Goal: Information Seeking & Learning: Learn about a topic

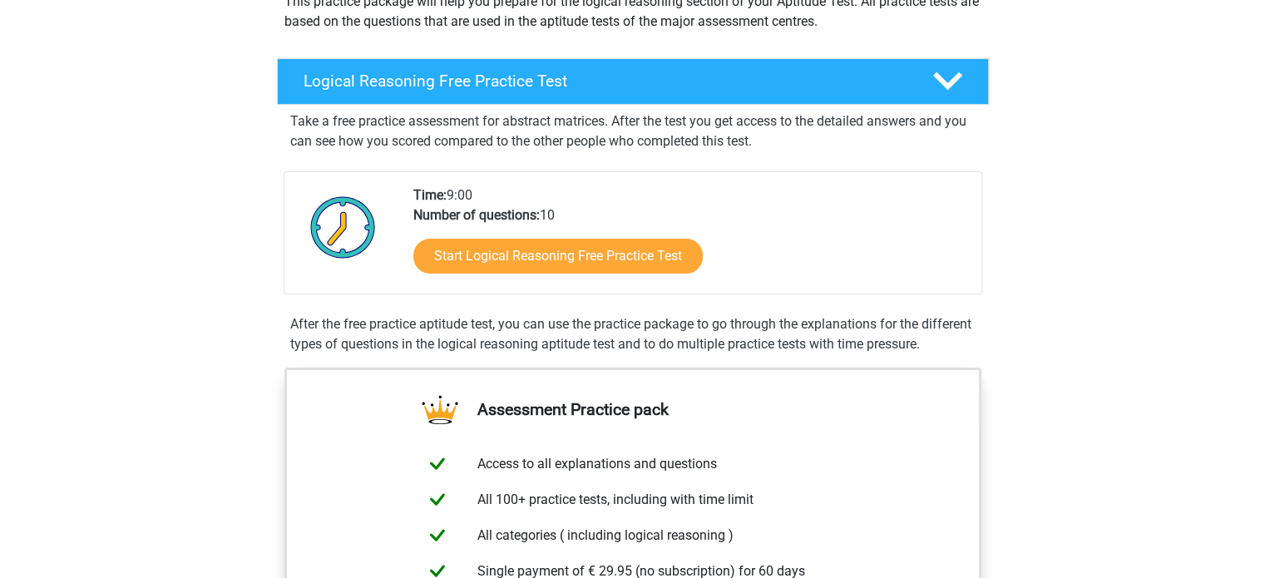
scroll to position [220, 0]
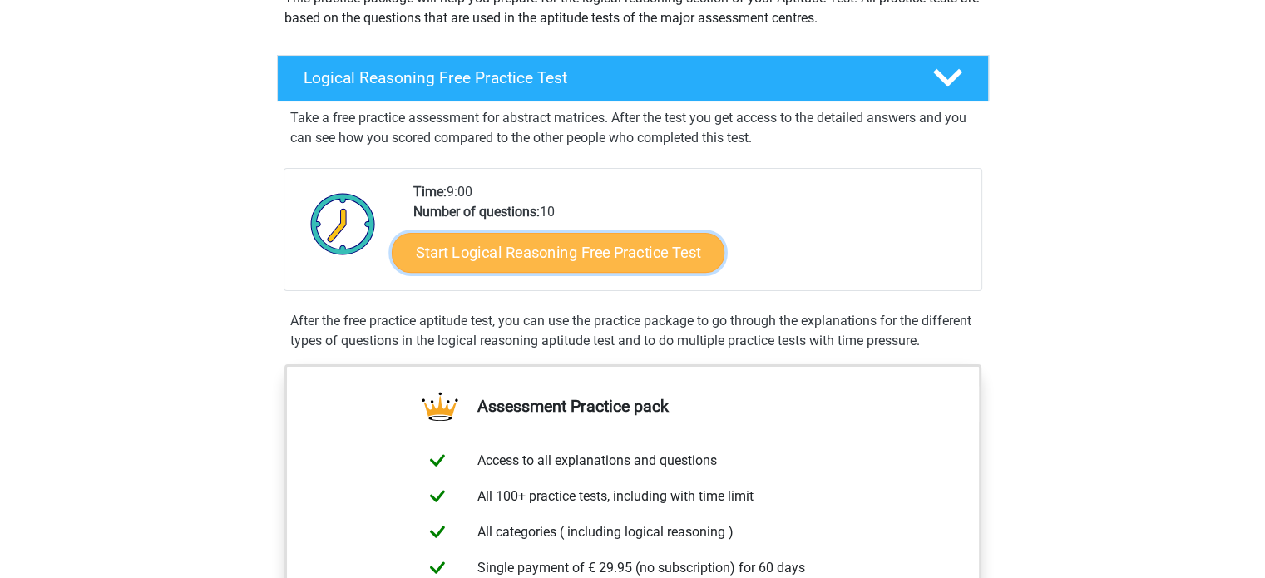
click at [512, 263] on link "Start Logical Reasoning Free Practice Test" at bounding box center [558, 252] width 333 height 40
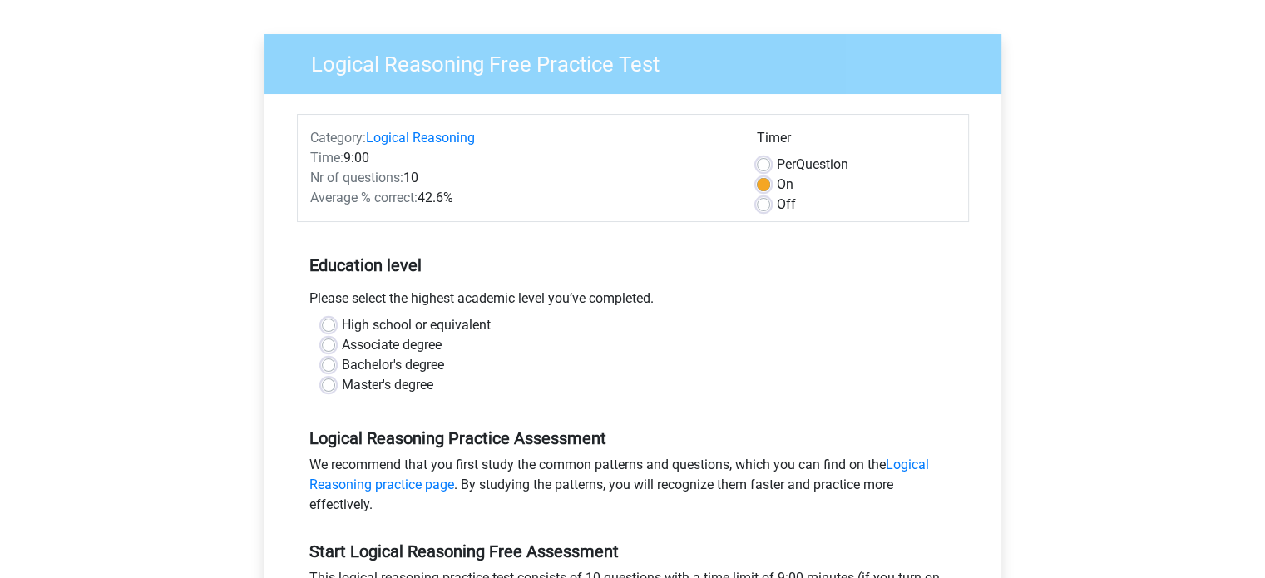
scroll to position [90, 0]
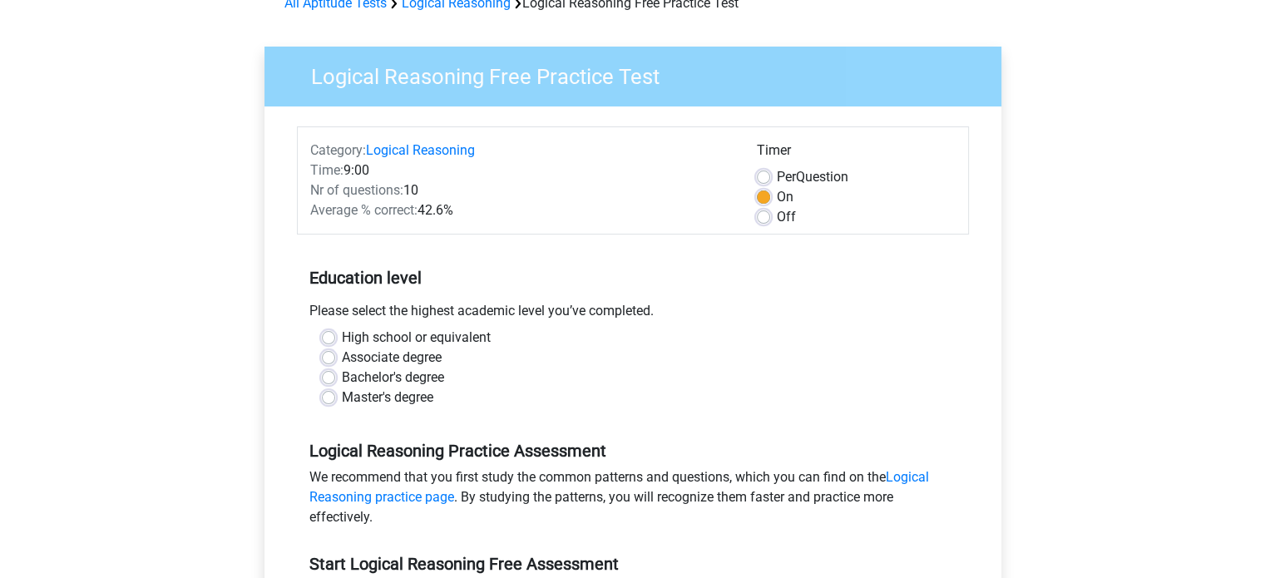
click at [777, 215] on label "Off" at bounding box center [786, 217] width 19 height 20
click at [761, 215] on input "Off" at bounding box center [763, 215] width 13 height 17
radio input "true"
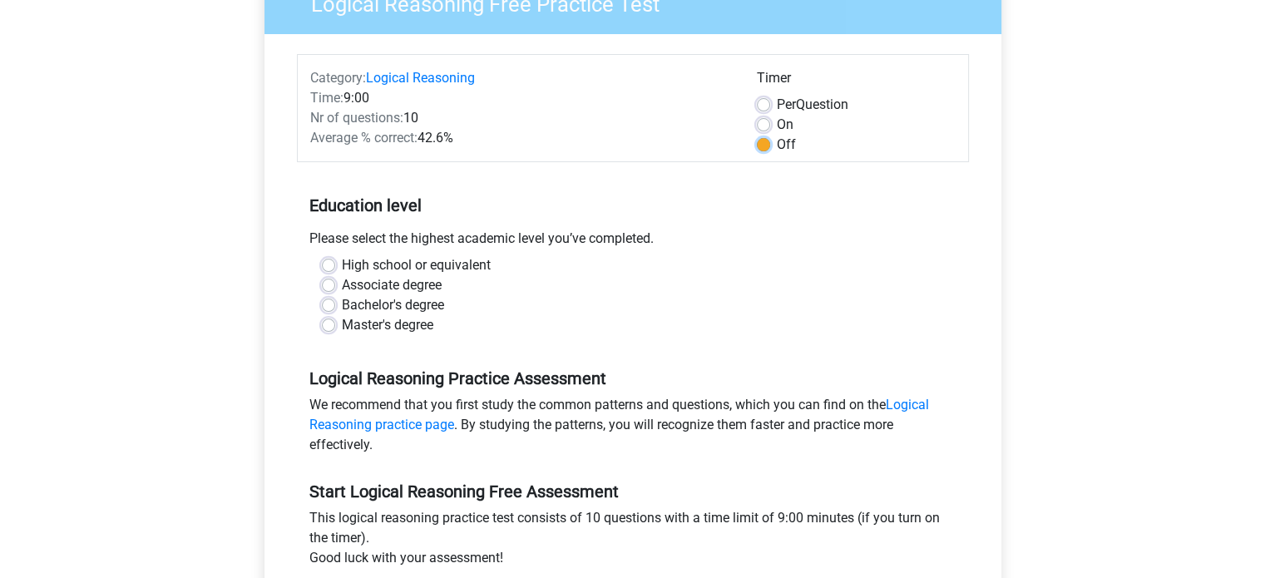
scroll to position [169, 0]
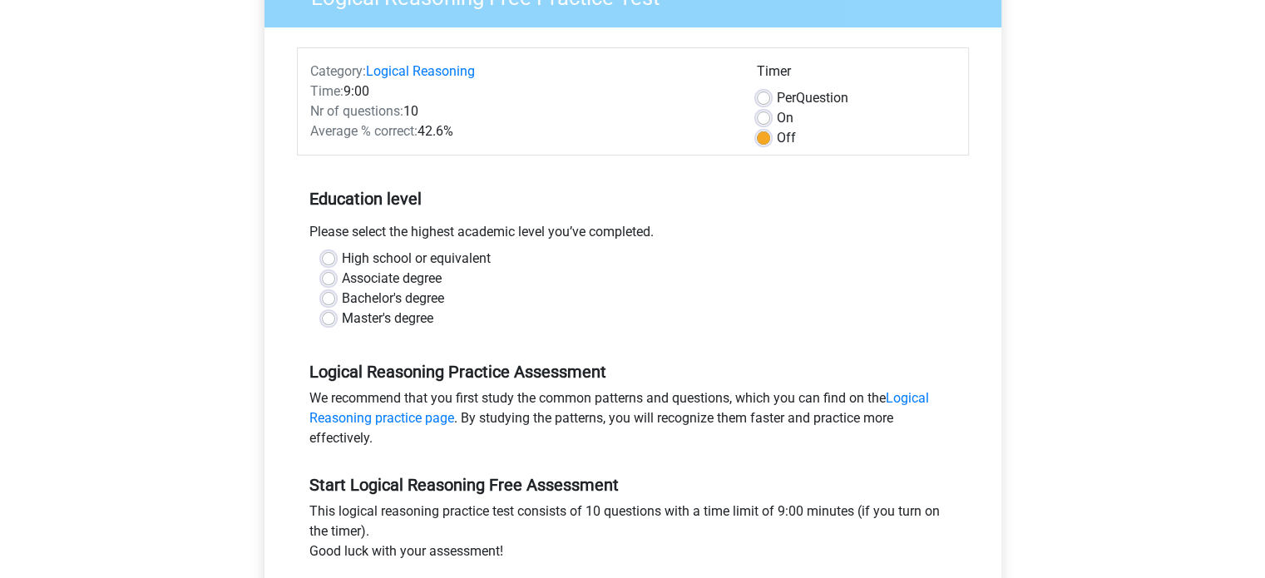
click at [342, 315] on label "Master's degree" at bounding box center [387, 319] width 91 height 20
click at [325, 315] on input "Master's degree" at bounding box center [328, 317] width 13 height 17
radio input "true"
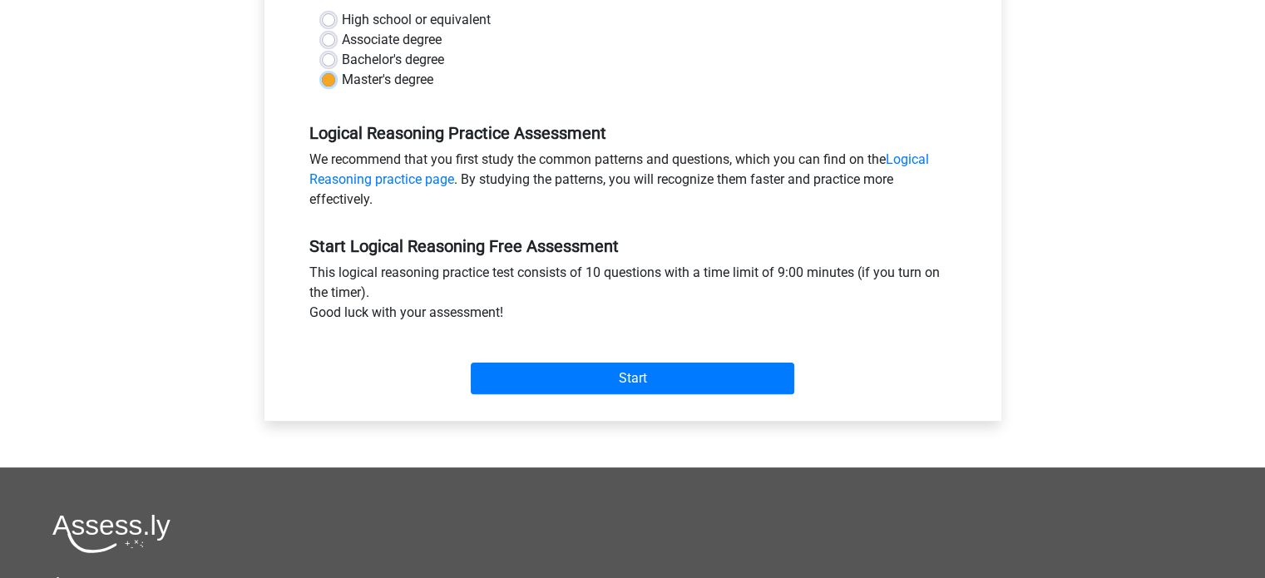
scroll to position [418, 0]
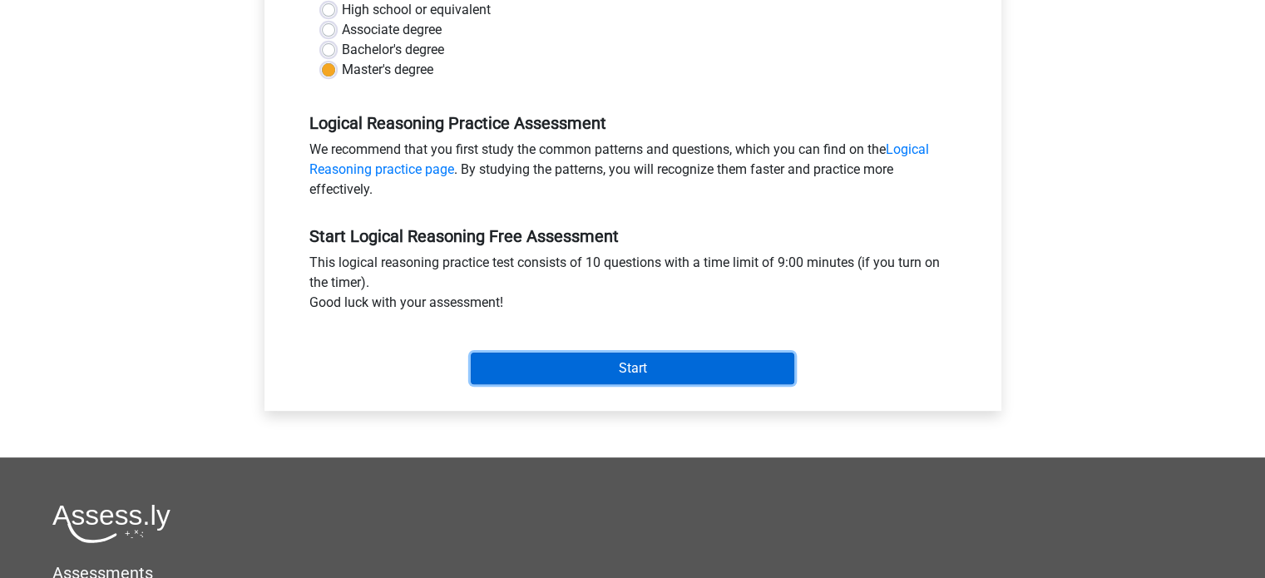
click at [522, 355] on input "Start" at bounding box center [633, 369] width 324 height 32
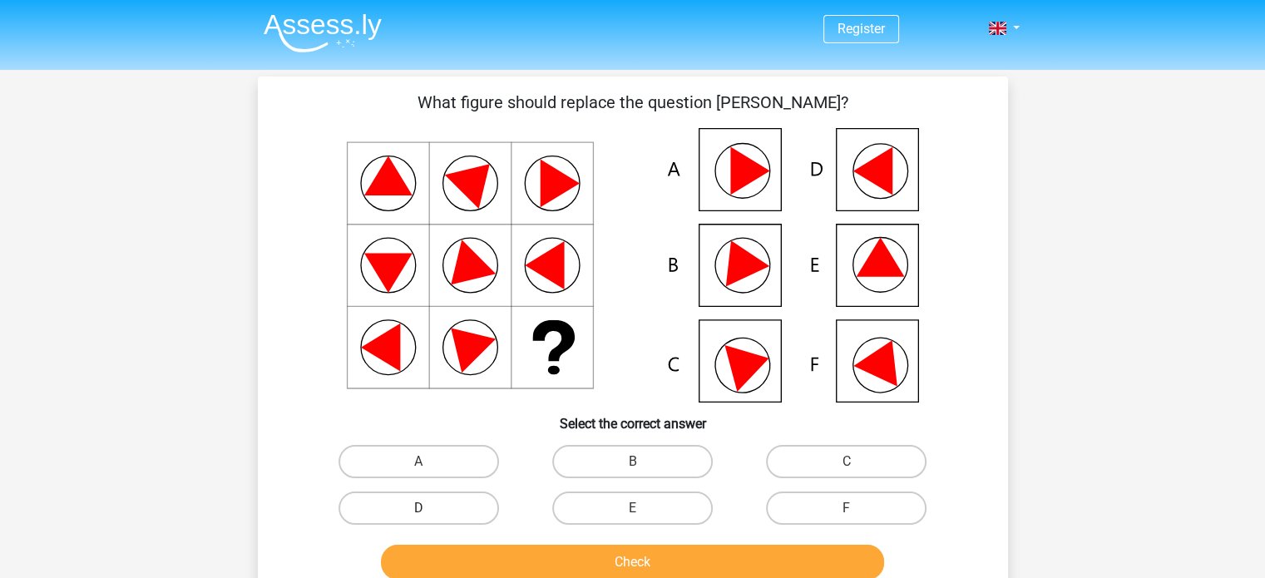
click at [383, 496] on label "D" at bounding box center [419, 508] width 161 height 33
click at [418, 508] on input "D" at bounding box center [423, 513] width 11 height 11
radio input "true"
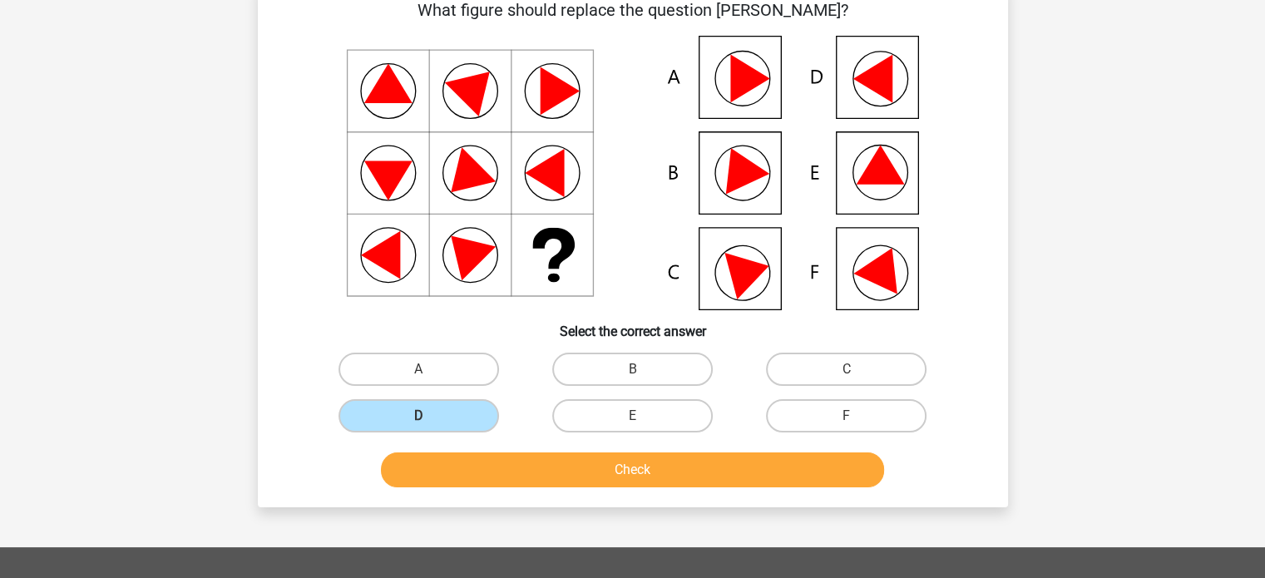
scroll to position [96, 0]
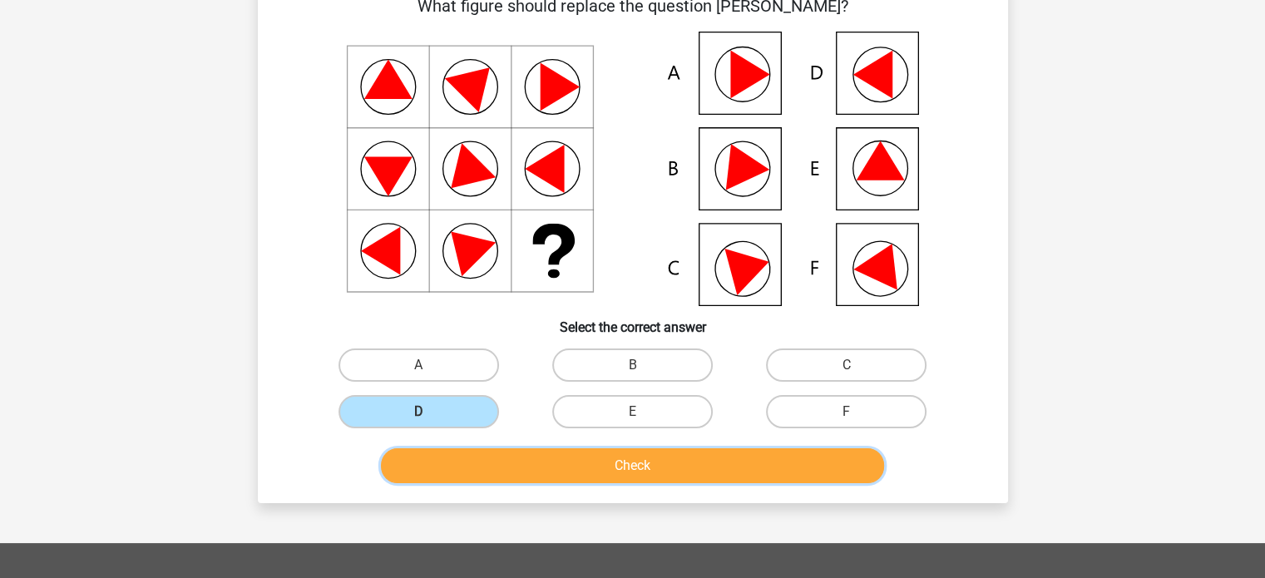
click at [547, 472] on button "Check" at bounding box center [632, 465] width 503 height 35
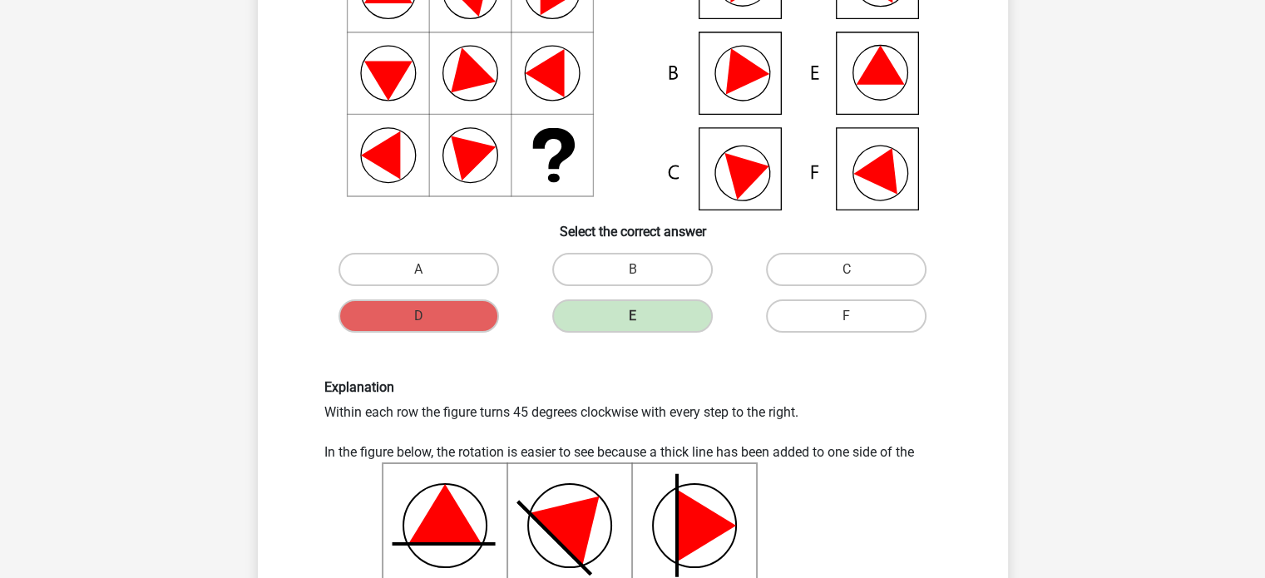
scroll to position [205, 0]
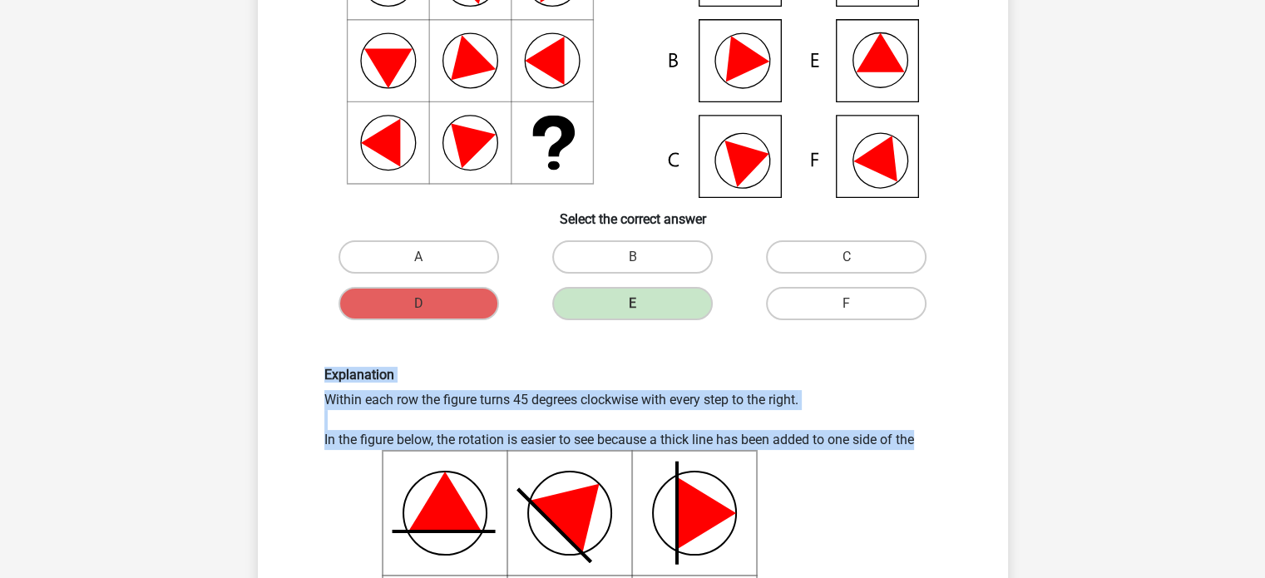
drag, startPoint x: 313, startPoint y: 378, endPoint x: 936, endPoint y: 436, distance: 625.7
copy div "Explanation Within each row the figure turns 45 degrees clockwise with every st…"
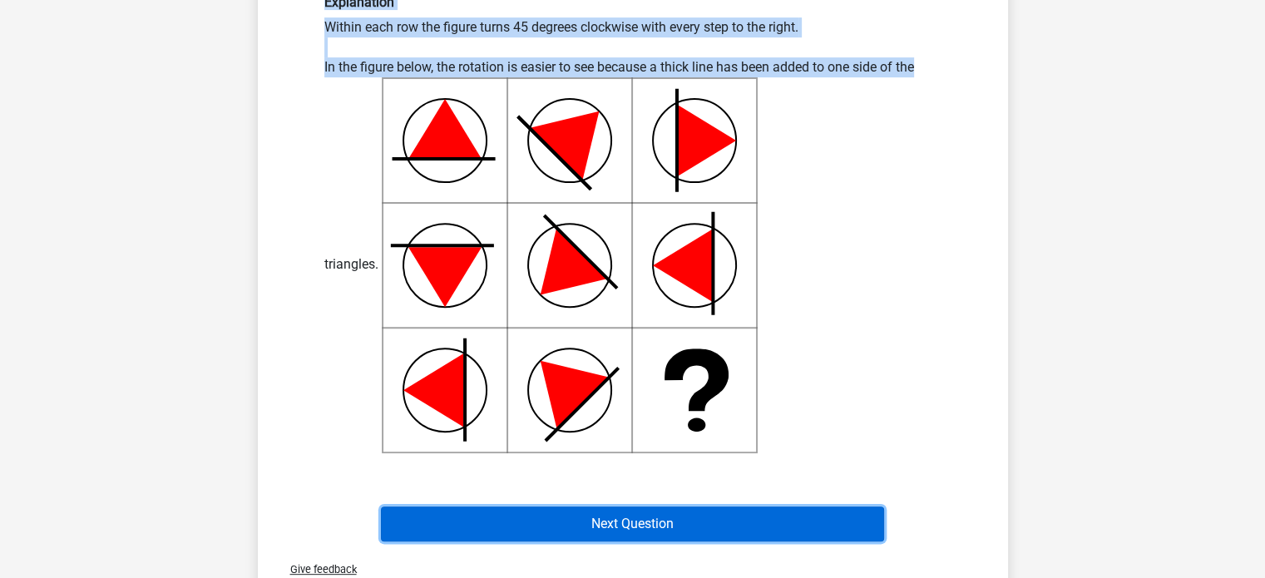
scroll to position [561, 0]
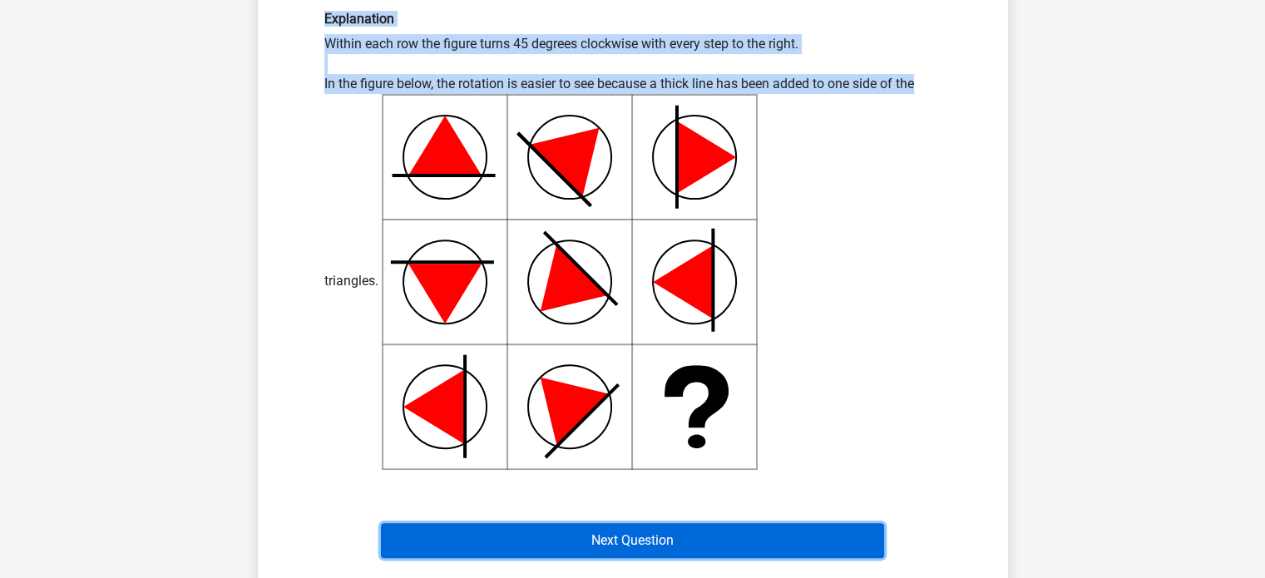
click at [704, 537] on button "Next Question" at bounding box center [632, 540] width 503 height 35
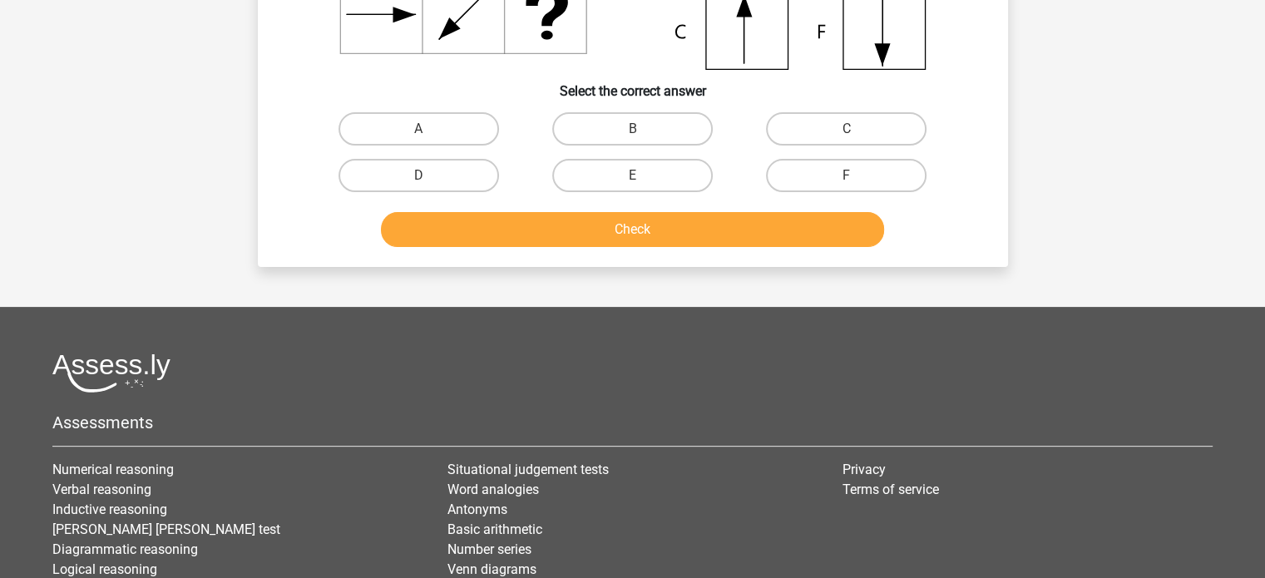
scroll to position [0, 0]
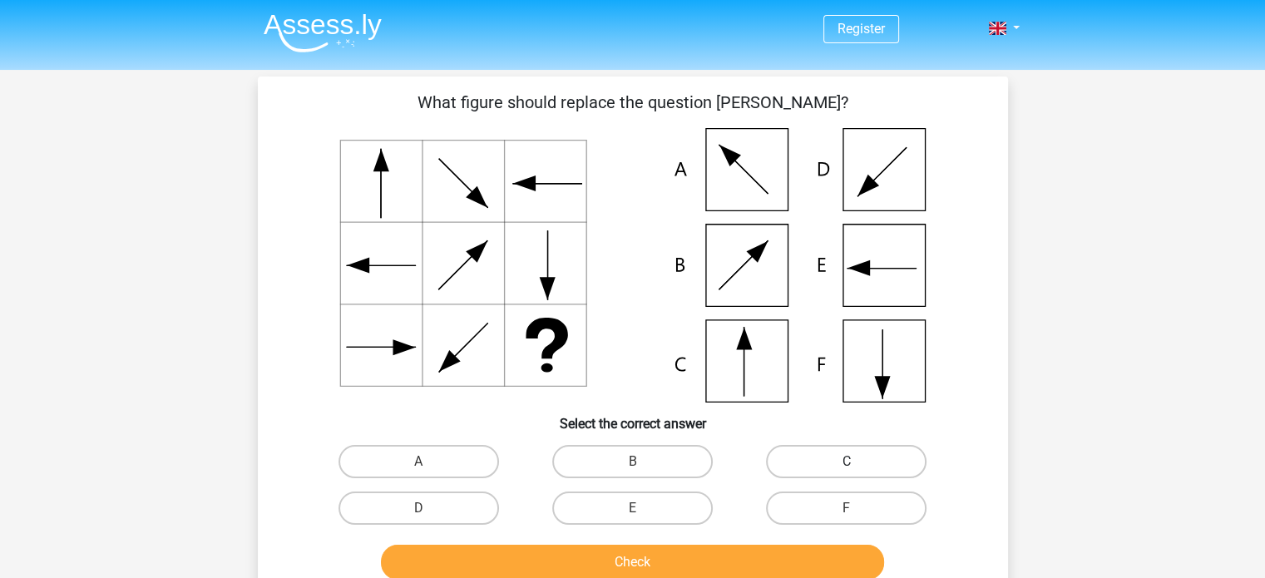
click at [823, 458] on label "C" at bounding box center [846, 461] width 161 height 33
click at [847, 462] on input "C" at bounding box center [852, 467] width 11 height 11
radio input "true"
click at [701, 542] on div "Check" at bounding box center [632, 559] width 697 height 55
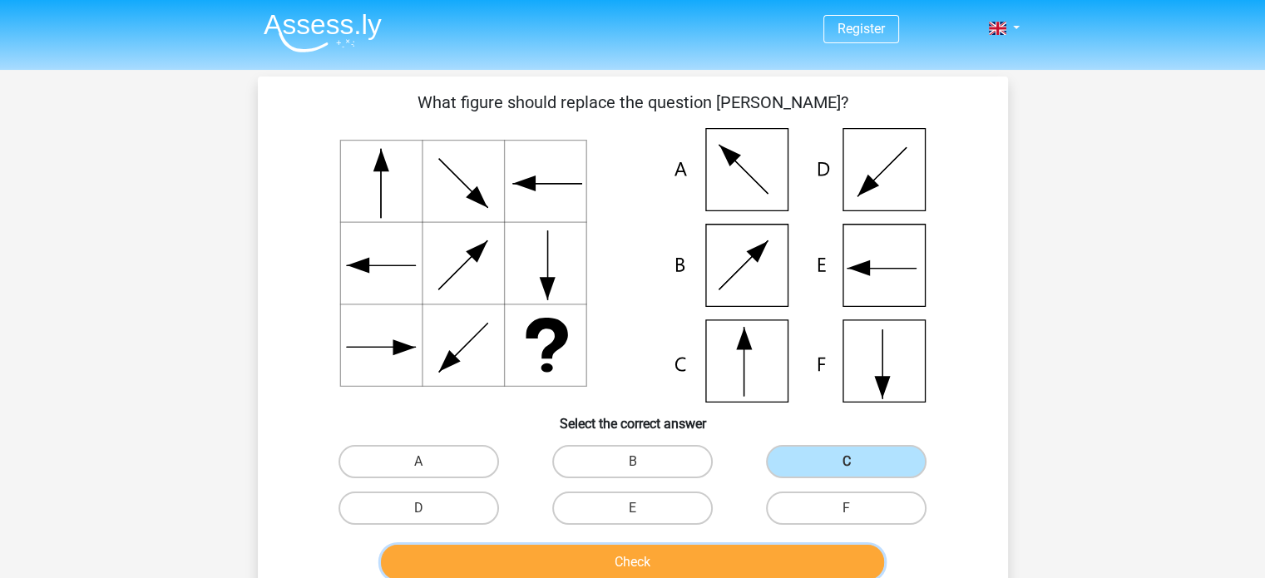
click at [696, 557] on button "Check" at bounding box center [632, 562] width 503 height 35
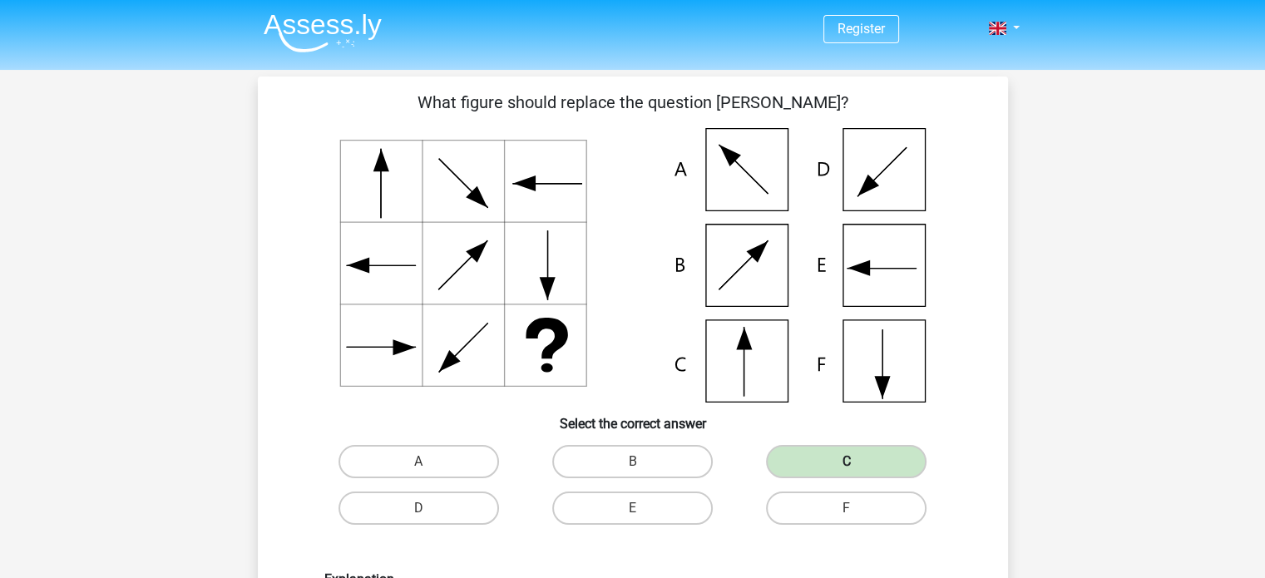
click at [818, 462] on label "C" at bounding box center [846, 461] width 161 height 33
click at [689, 465] on label "B" at bounding box center [632, 461] width 161 height 33
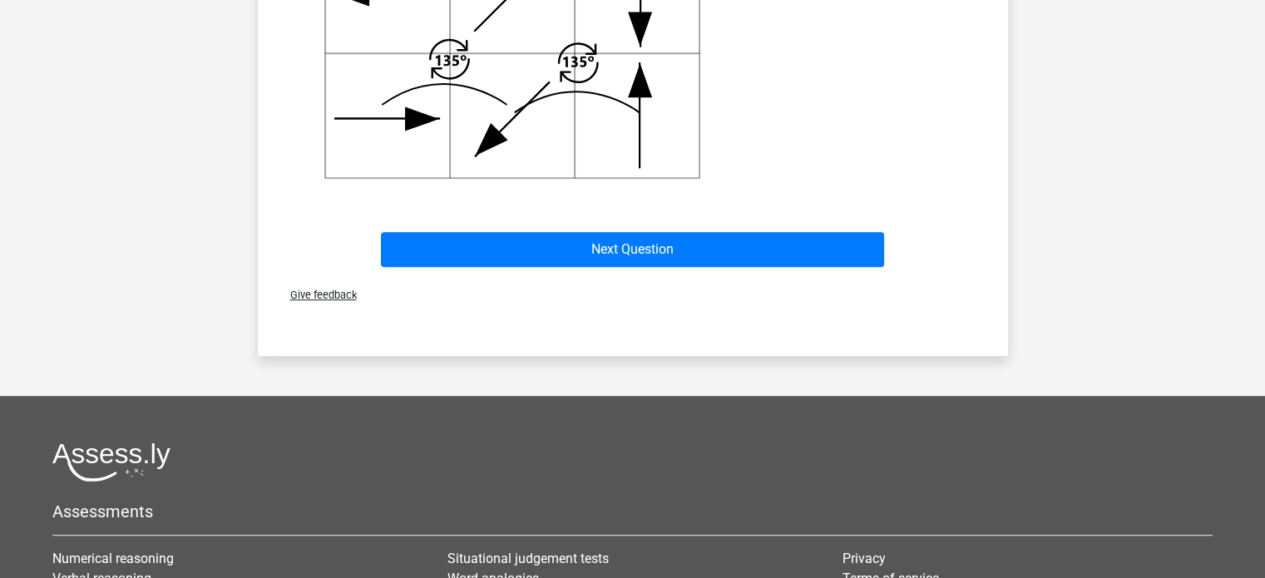
scroll to position [837, 0]
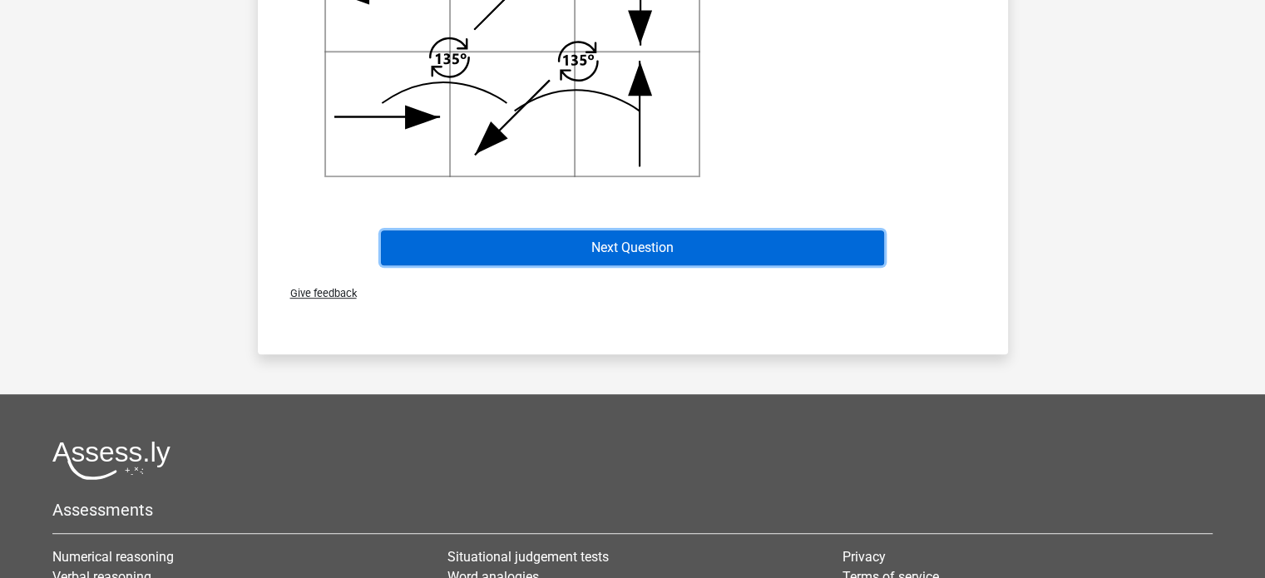
click at [640, 243] on button "Next Question" at bounding box center [632, 247] width 503 height 35
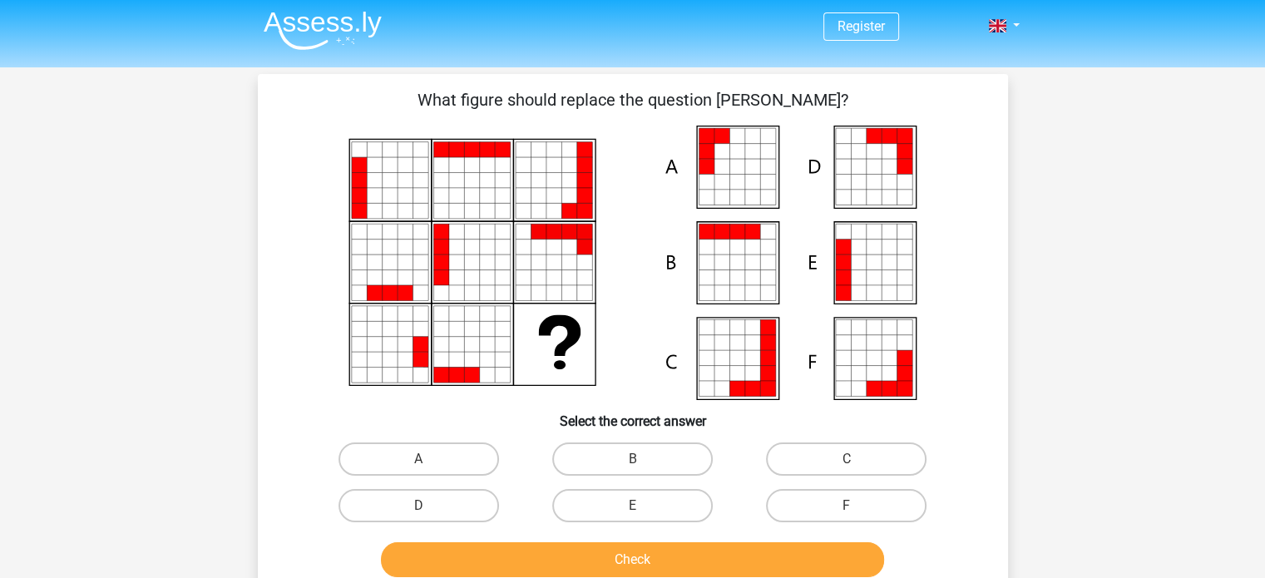
scroll to position [0, 0]
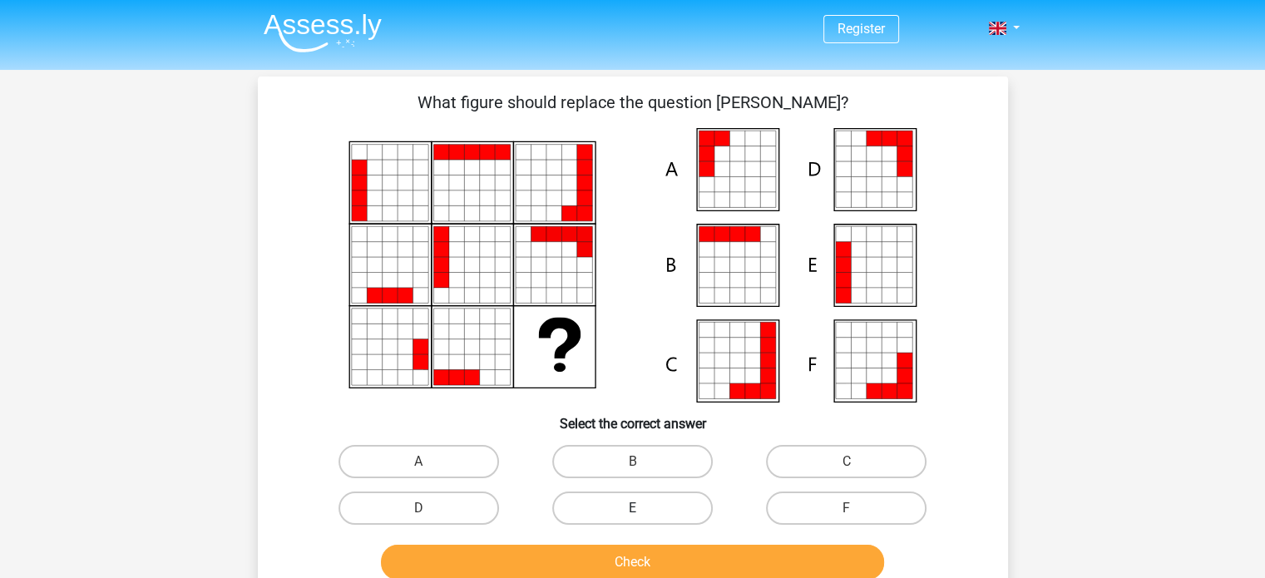
click at [609, 500] on label "E" at bounding box center [632, 508] width 161 height 33
click at [632, 508] on input "E" at bounding box center [637, 513] width 11 height 11
radio input "true"
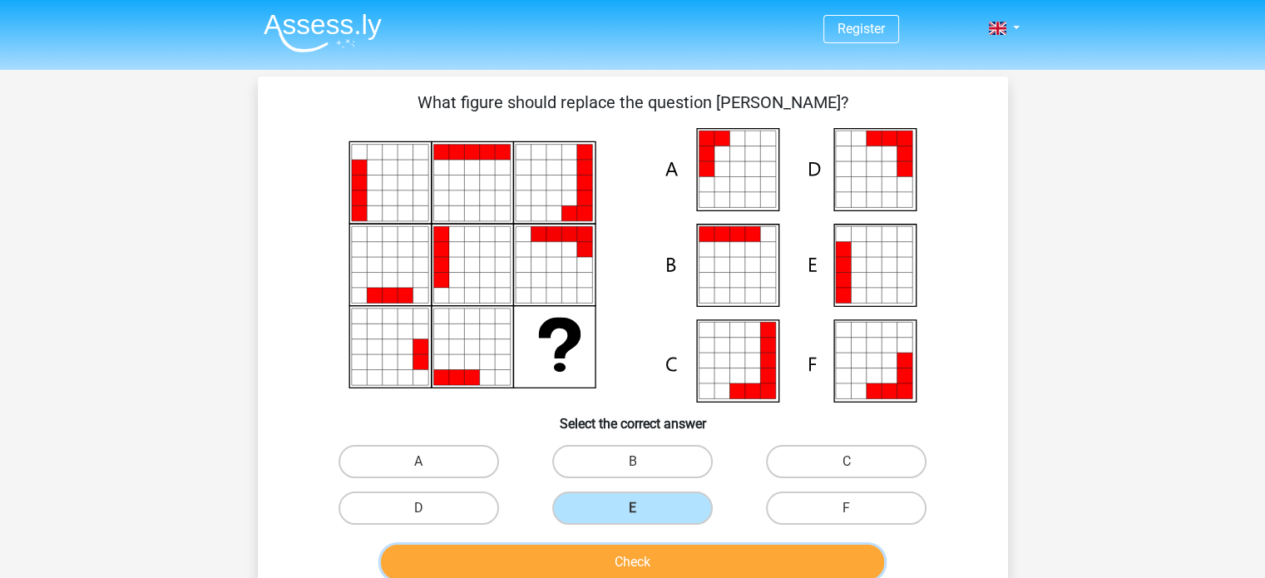
click at [602, 553] on button "Check" at bounding box center [632, 562] width 503 height 35
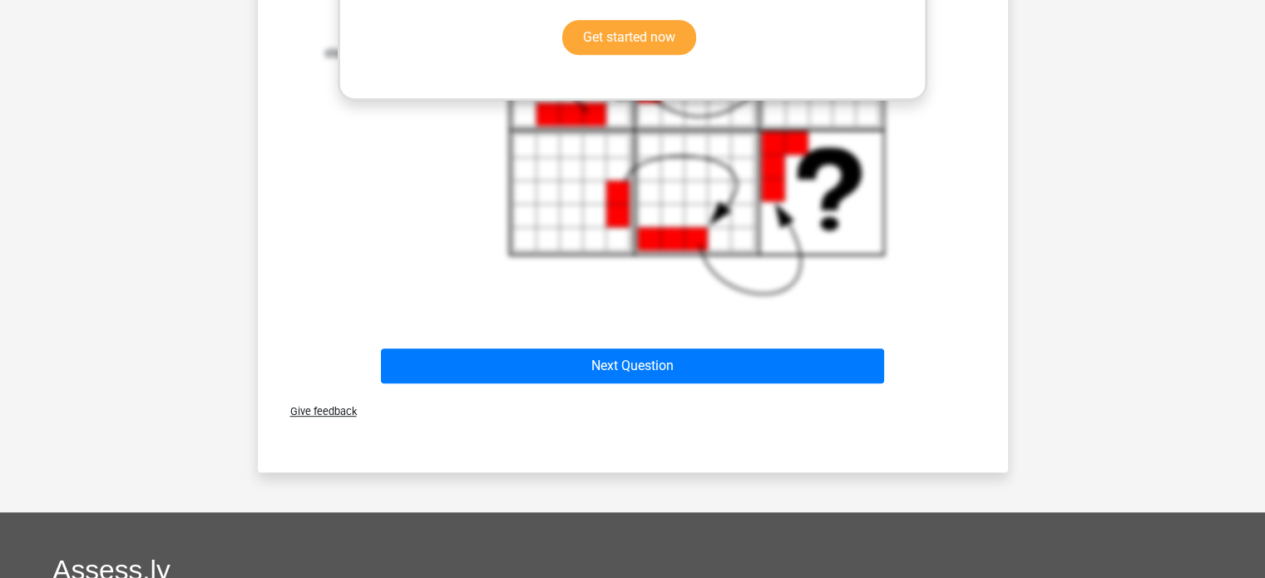
scroll to position [823, 0]
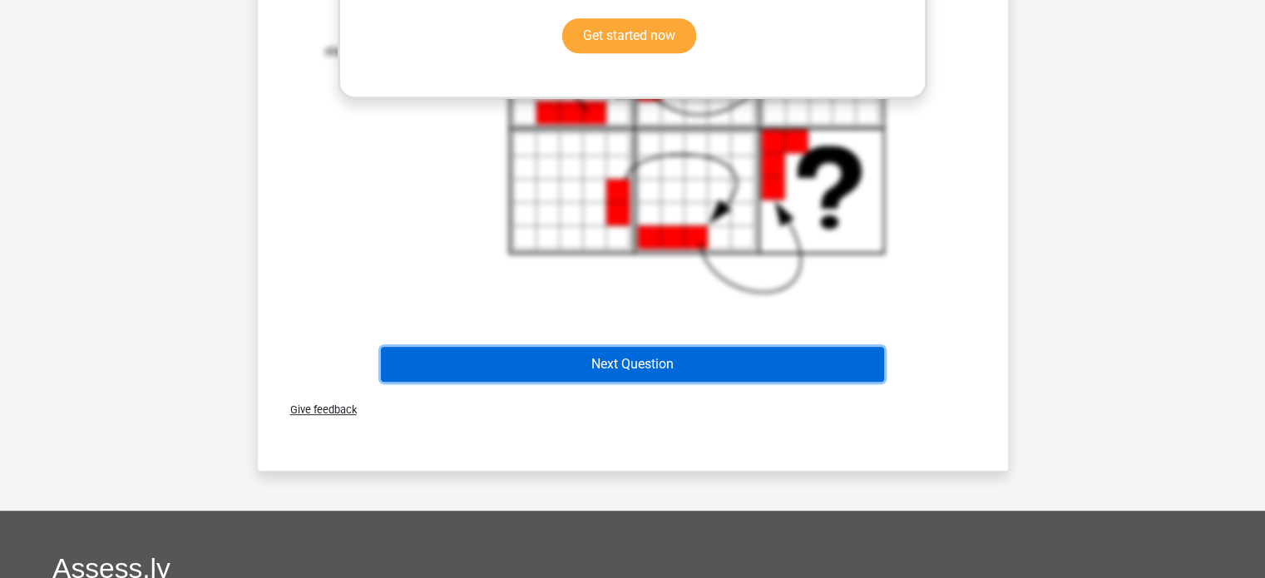
click at [624, 375] on button "Next Question" at bounding box center [632, 364] width 503 height 35
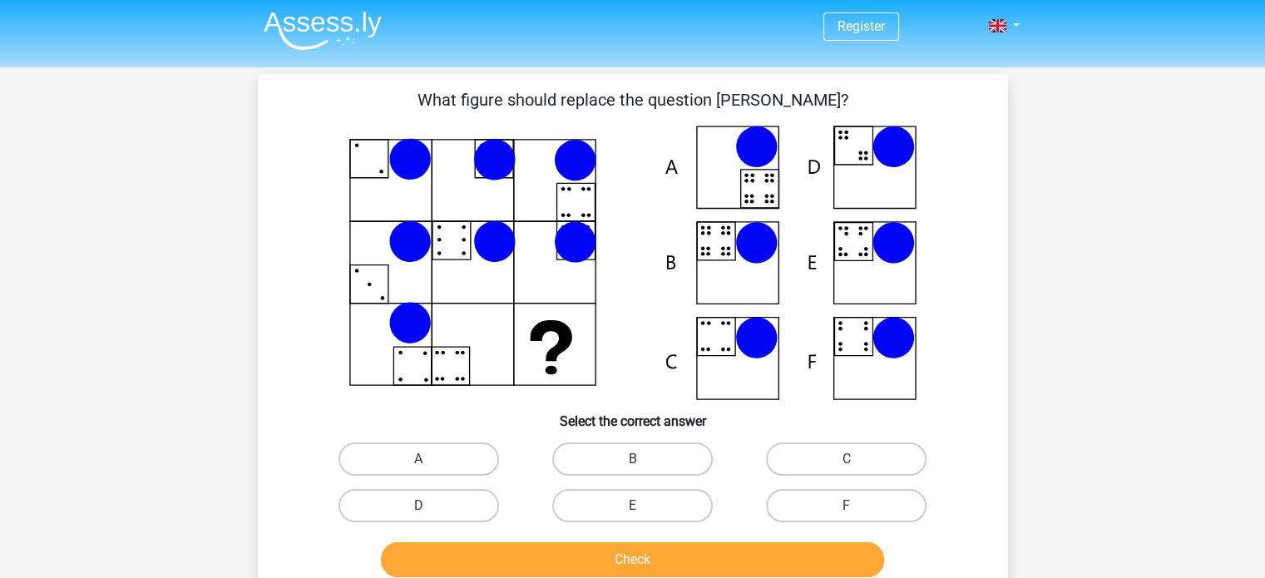
scroll to position [0, 0]
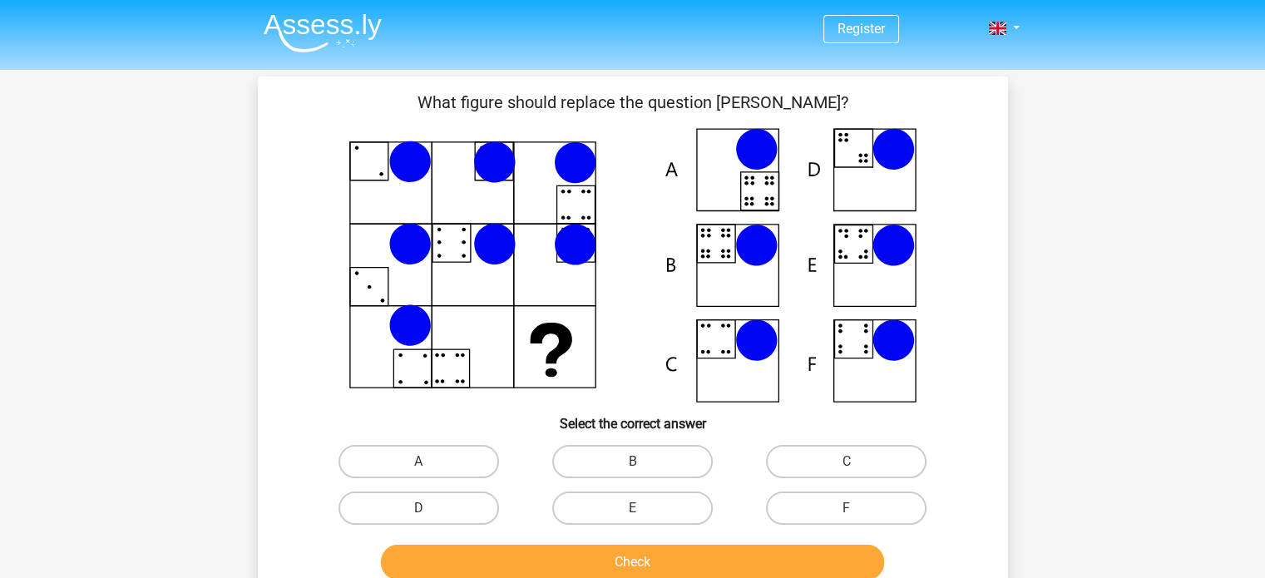
click at [636, 517] on input "E" at bounding box center [637, 513] width 11 height 11
radio input "true"
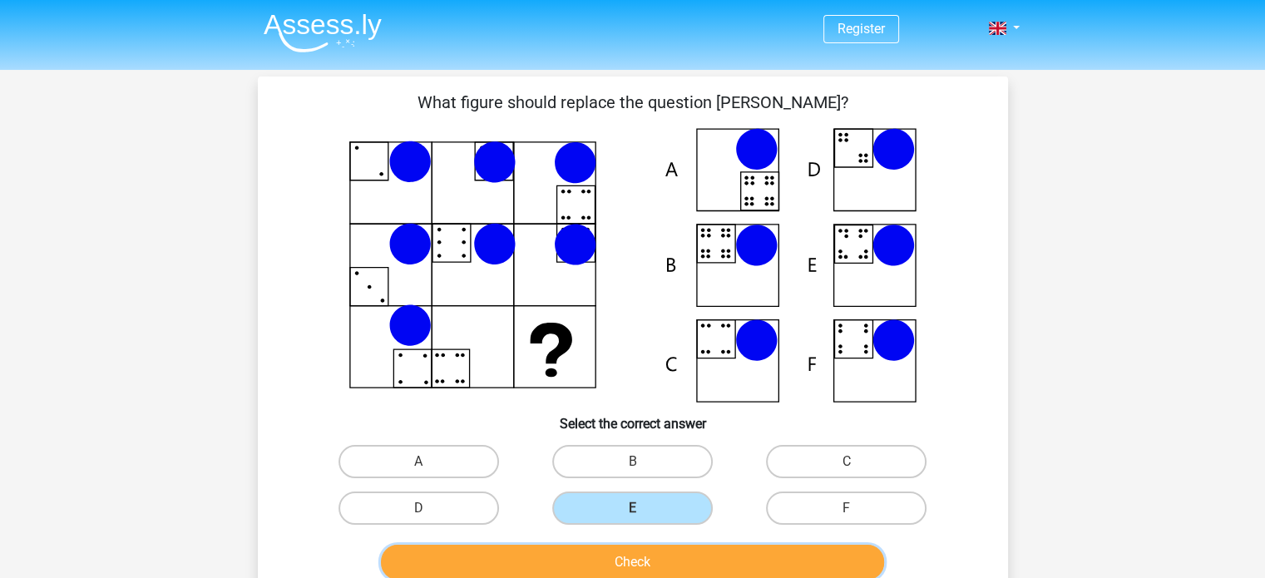
click at [793, 561] on button "Check" at bounding box center [632, 562] width 503 height 35
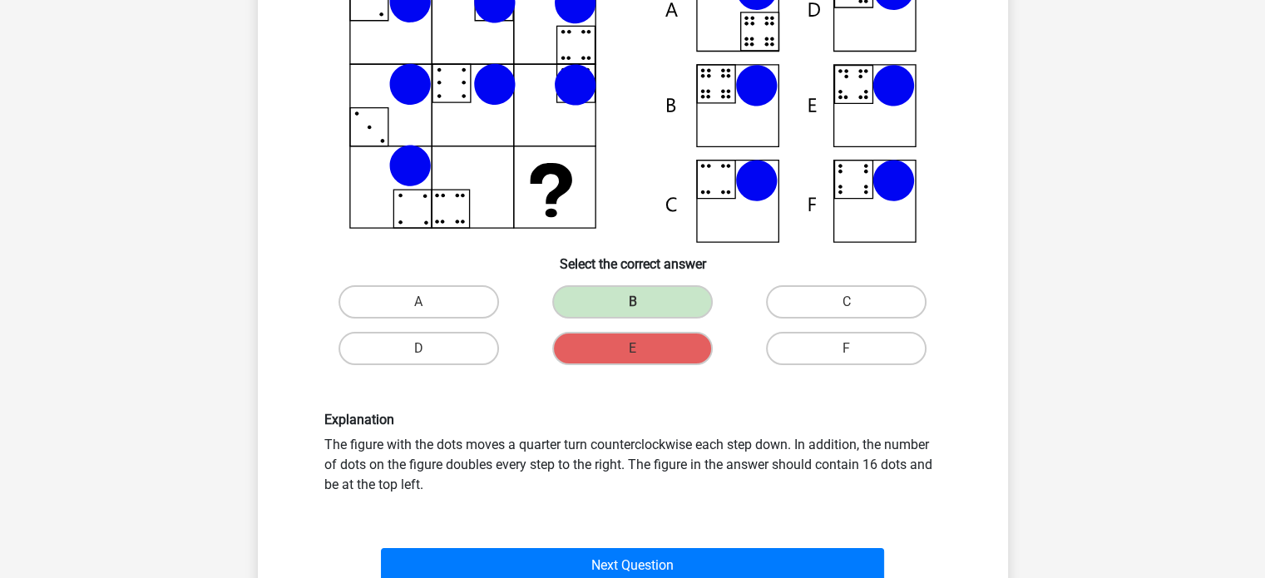
scroll to position [216, 0]
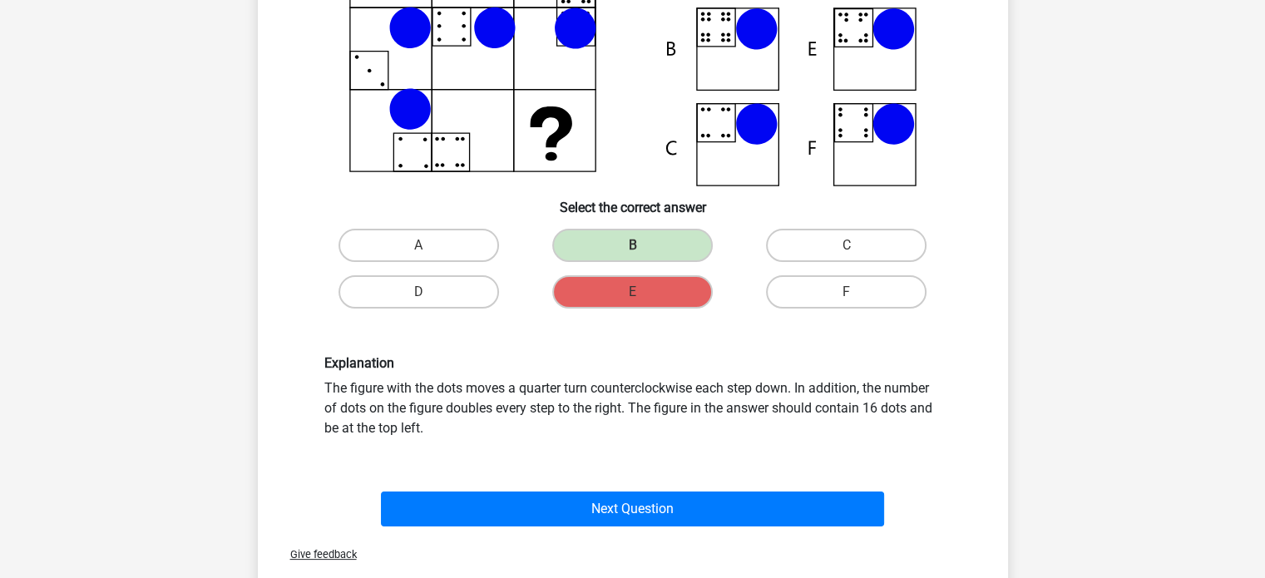
drag, startPoint x: 325, startPoint y: 353, endPoint x: 463, endPoint y: 447, distance: 167.0
click at [463, 447] on div "Explanation The figure with the dots moves a quarter turn counterclockwise each…" at bounding box center [632, 396] width 697 height 162
copy div "Explanation The figure with the dots moves a quarter turn counterclockwise each…"
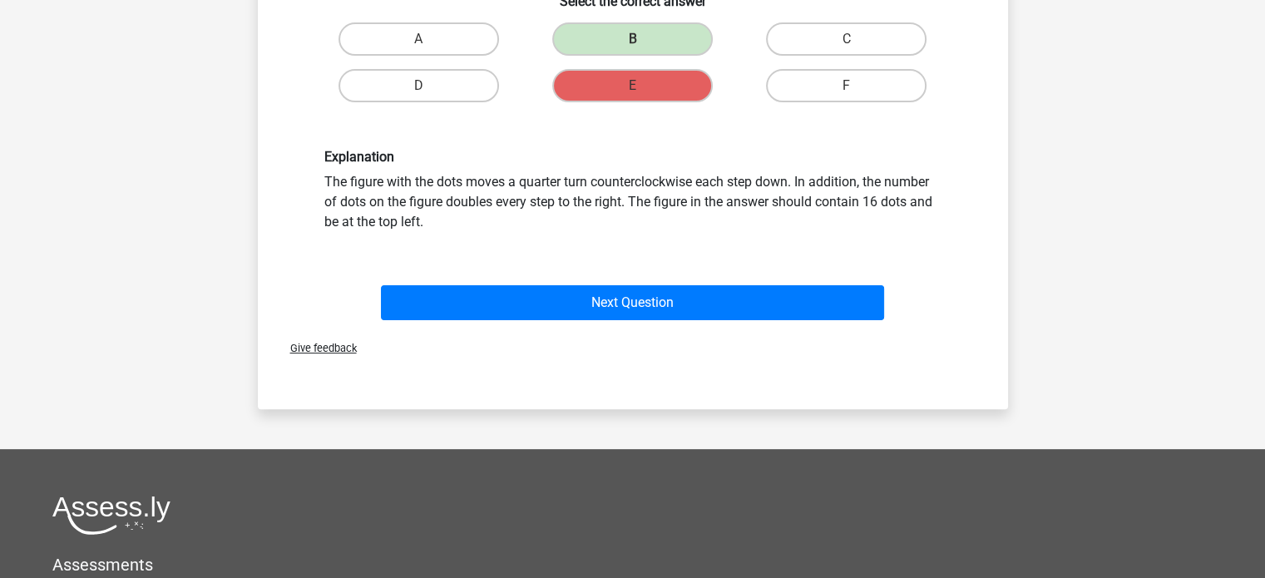
scroll to position [462, 0]
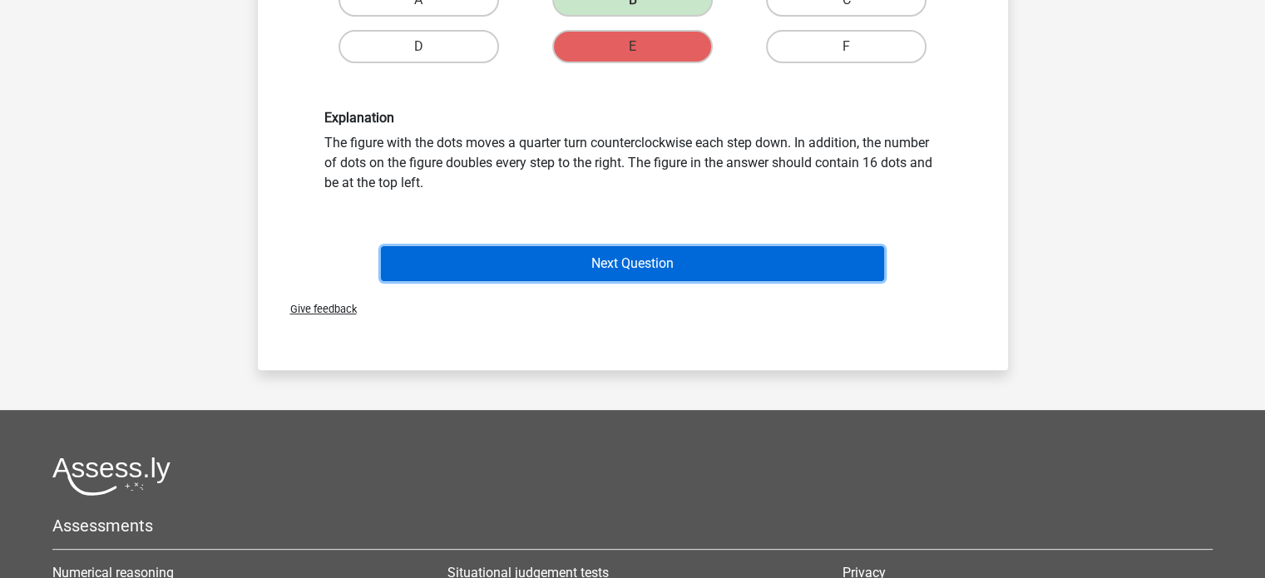
click at [616, 265] on button "Next Question" at bounding box center [632, 263] width 503 height 35
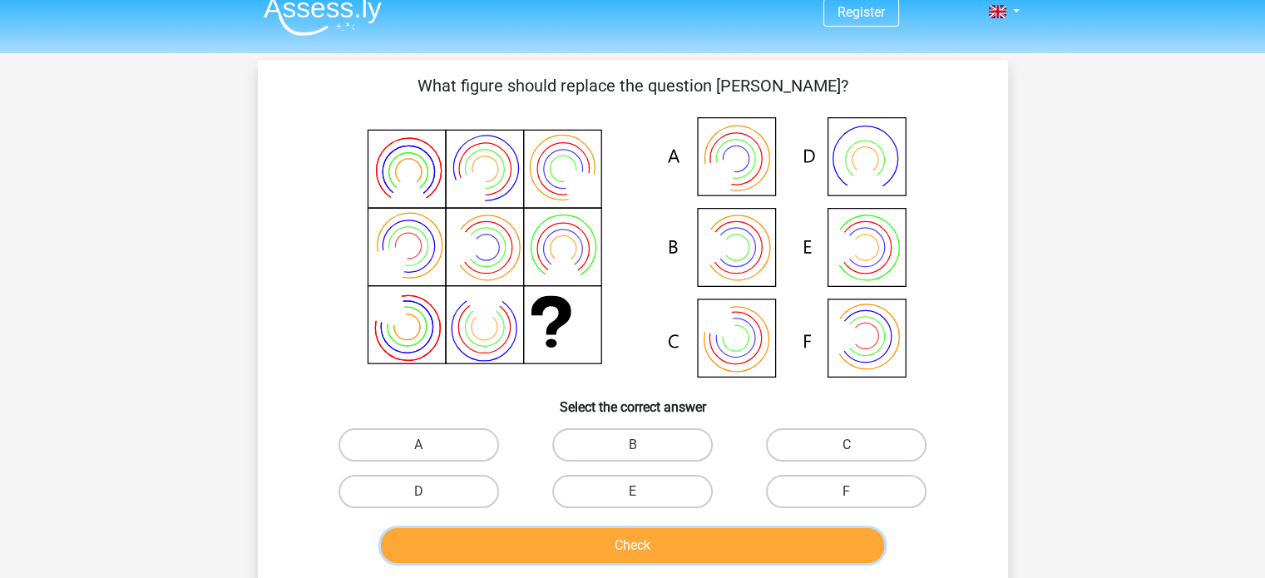
scroll to position [0, 0]
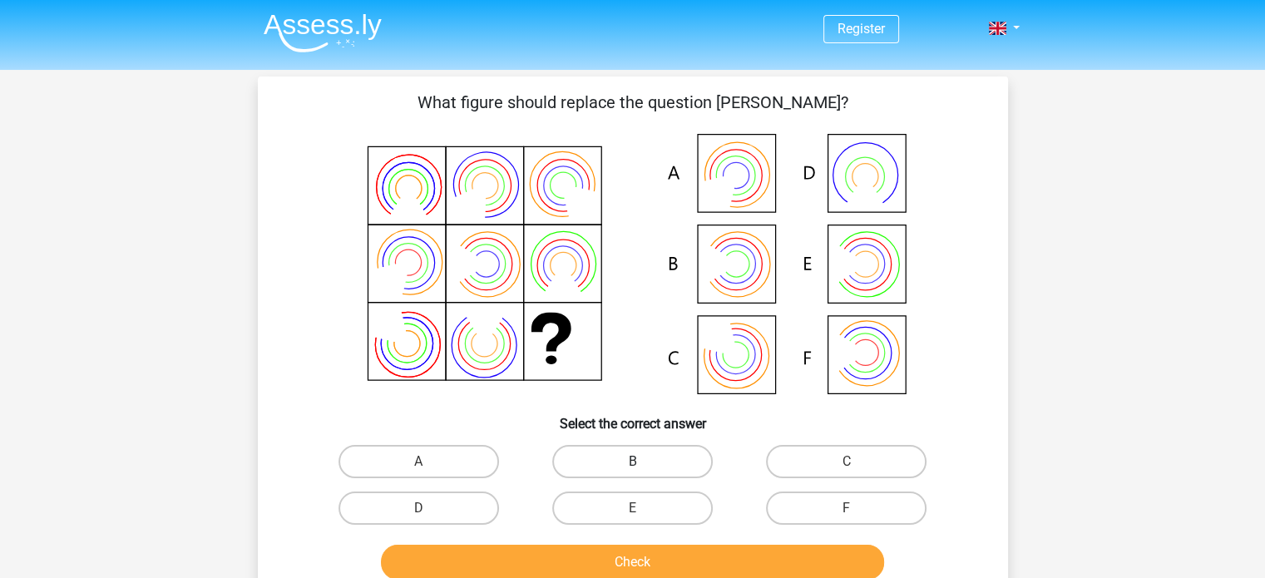
click at [622, 475] on label "B" at bounding box center [632, 461] width 161 height 33
click at [632, 472] on input "B" at bounding box center [637, 467] width 11 height 11
radio input "true"
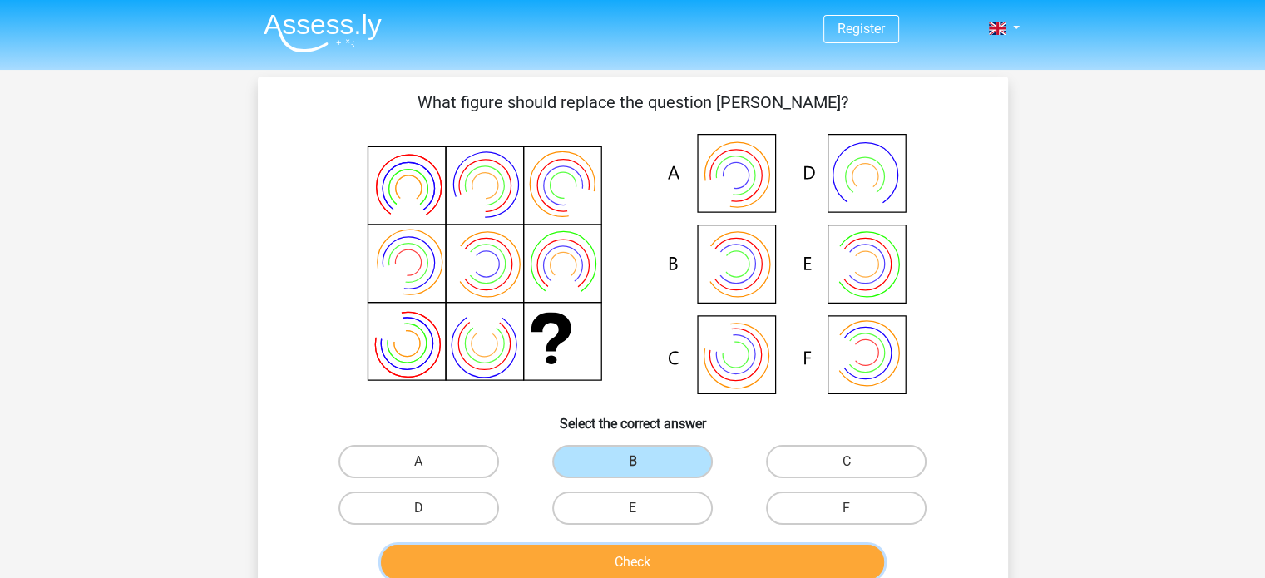
click at [618, 561] on button "Check" at bounding box center [632, 562] width 503 height 35
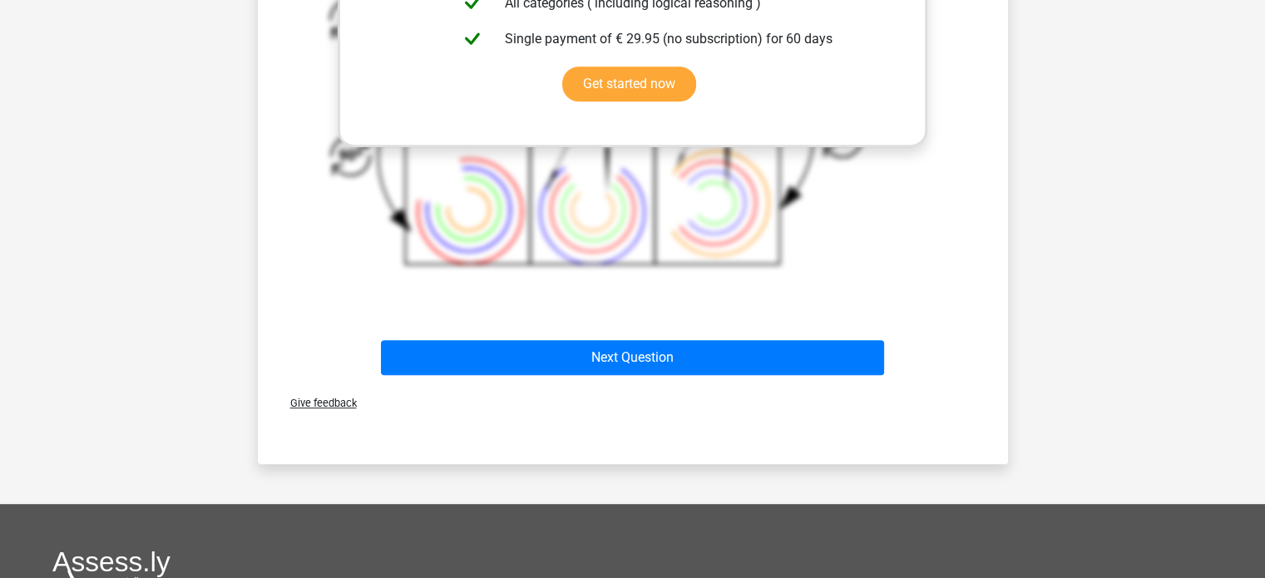
scroll to position [781, 0]
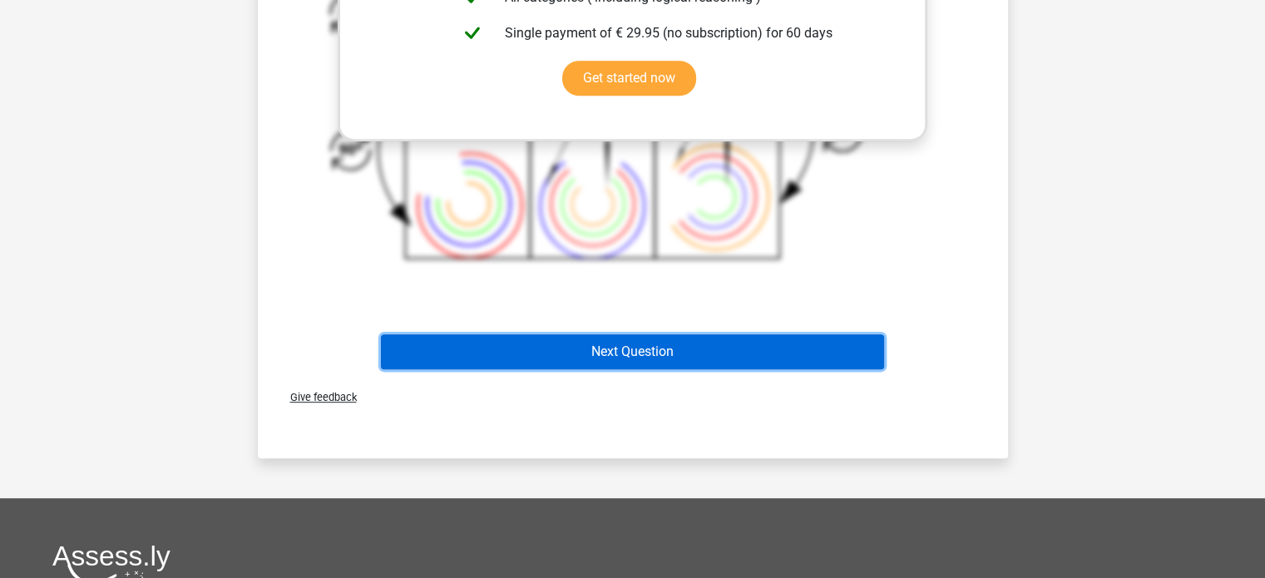
click at [569, 352] on button "Next Question" at bounding box center [632, 351] width 503 height 35
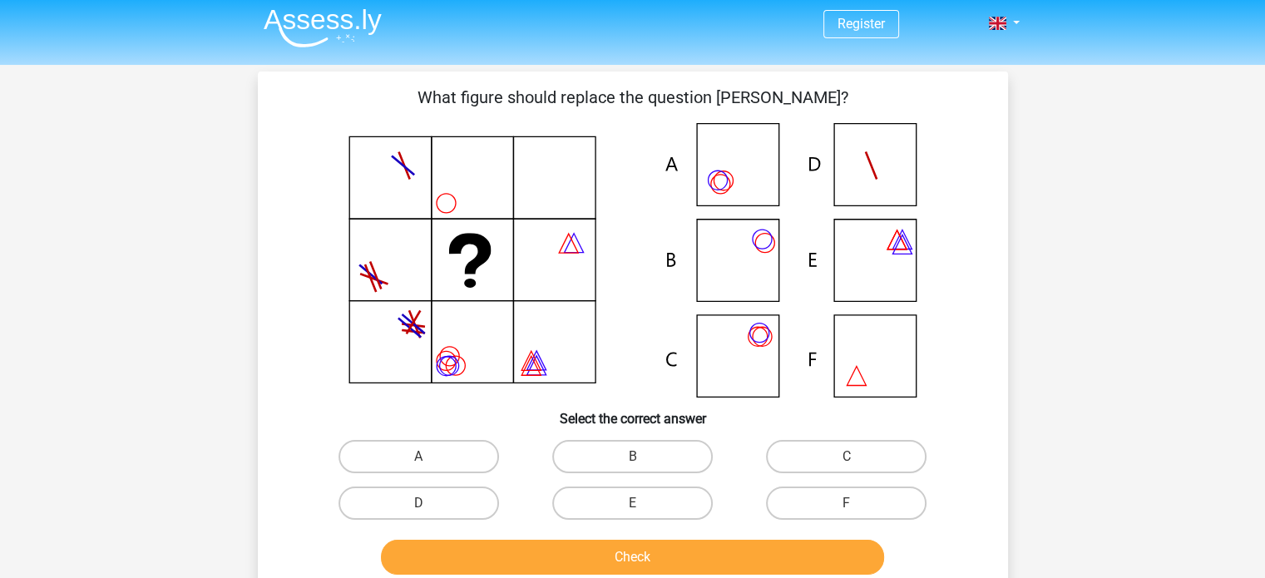
scroll to position [3, 0]
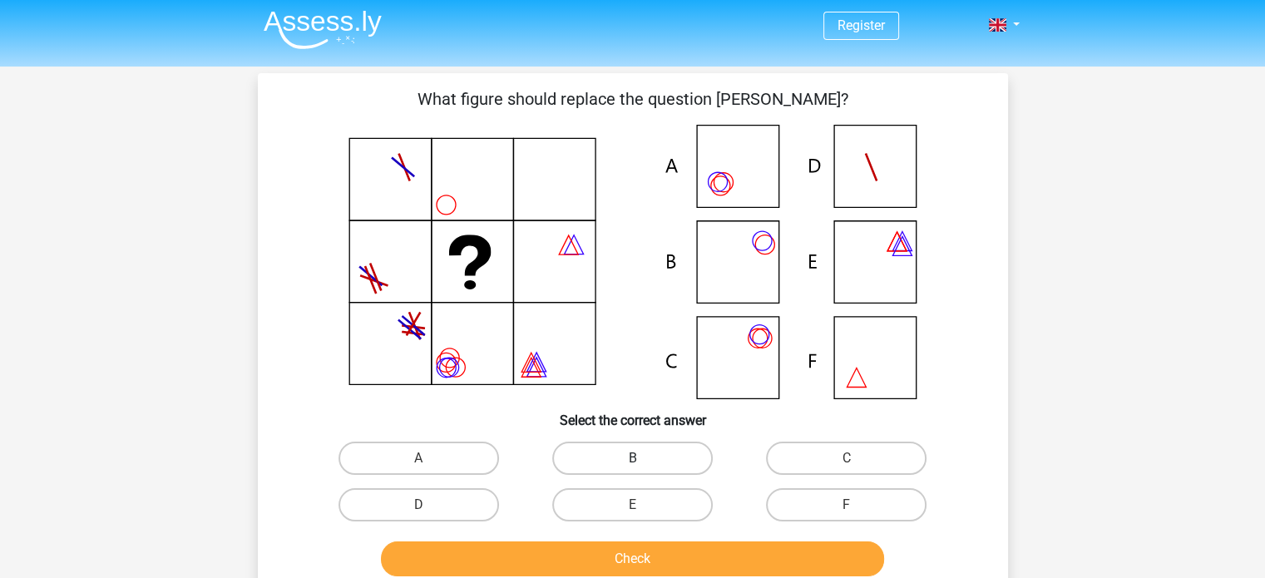
click at [640, 448] on label "B" at bounding box center [632, 458] width 161 height 33
click at [640, 458] on input "B" at bounding box center [637, 463] width 11 height 11
radio input "true"
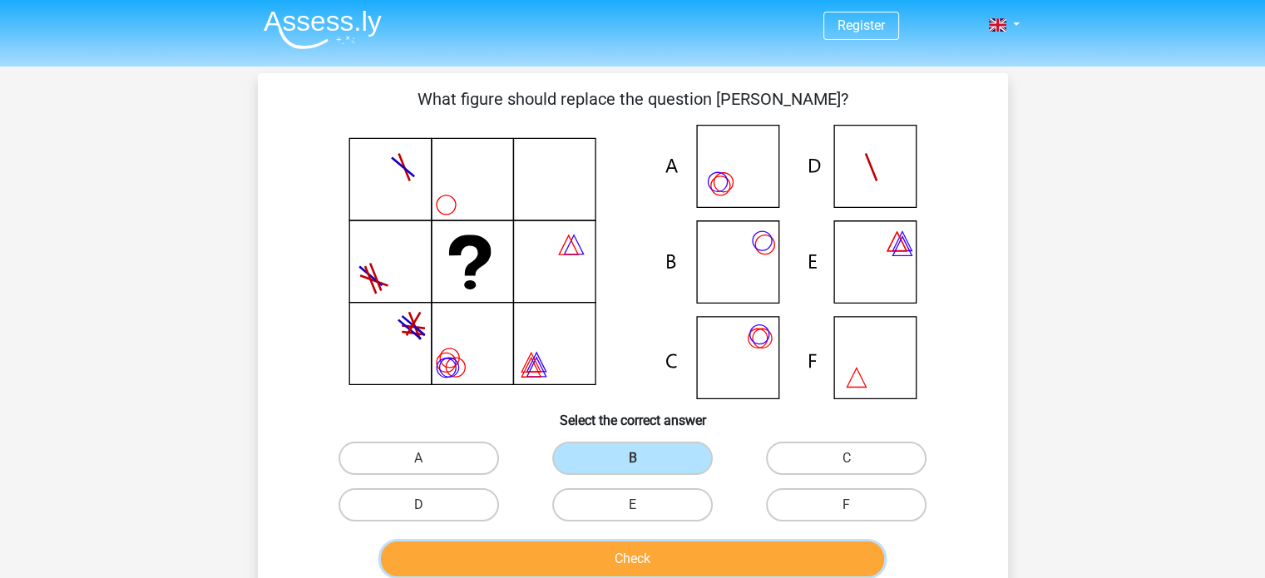
click at [609, 547] on button "Check" at bounding box center [632, 559] width 503 height 35
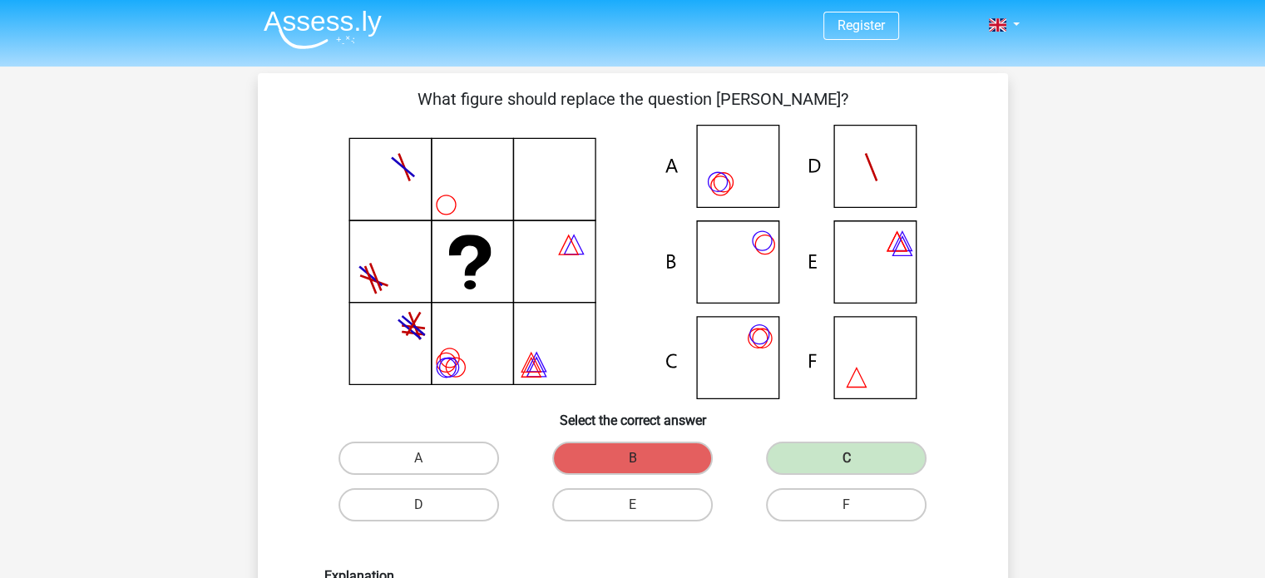
click at [655, 446] on label "B" at bounding box center [632, 458] width 161 height 33
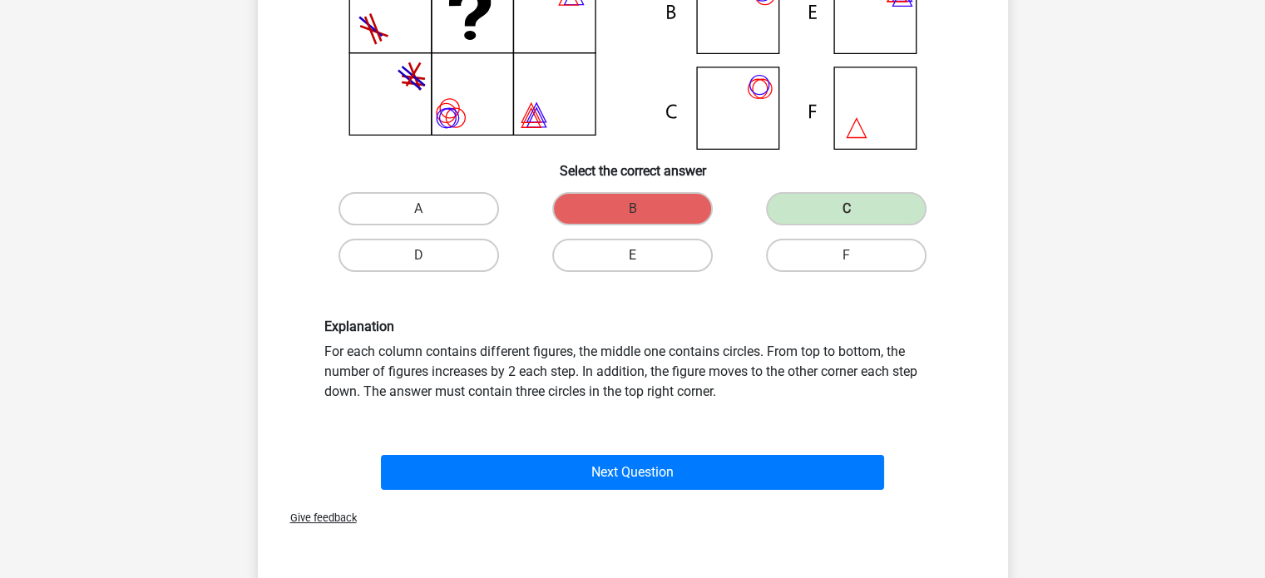
scroll to position [255, 0]
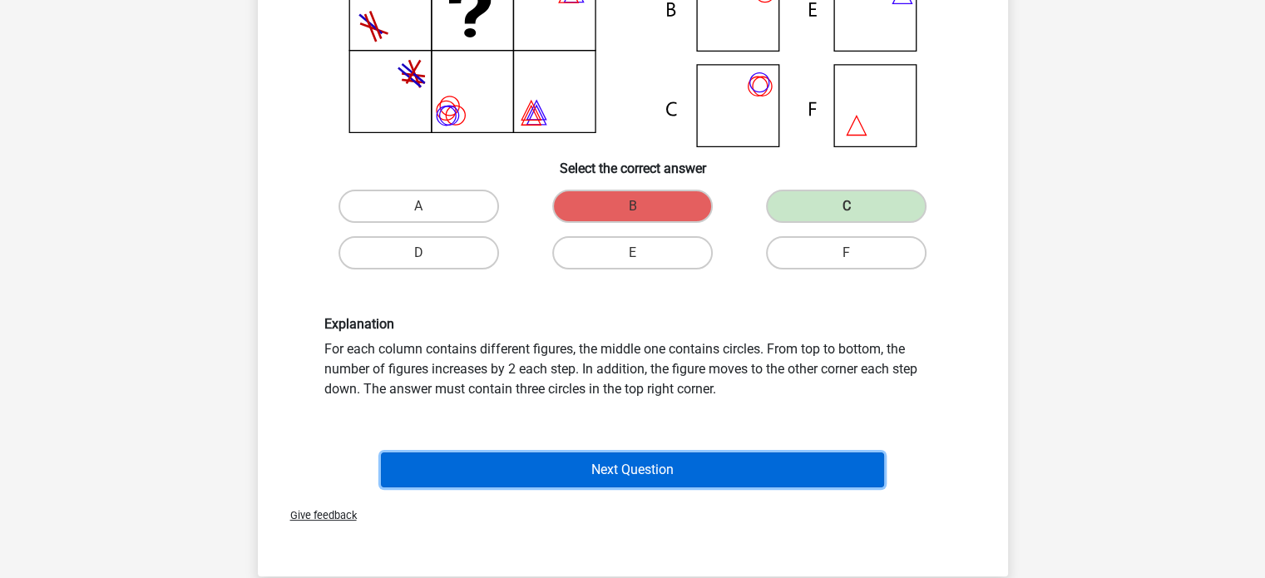
click at [674, 482] on button "Next Question" at bounding box center [632, 470] width 503 height 35
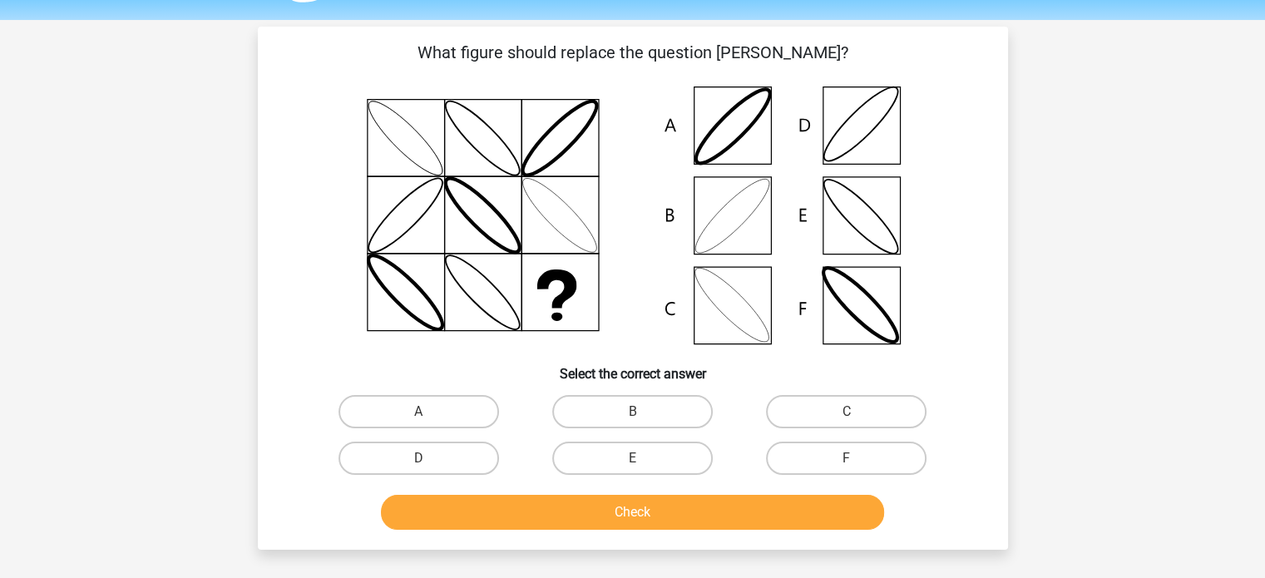
scroll to position [0, 0]
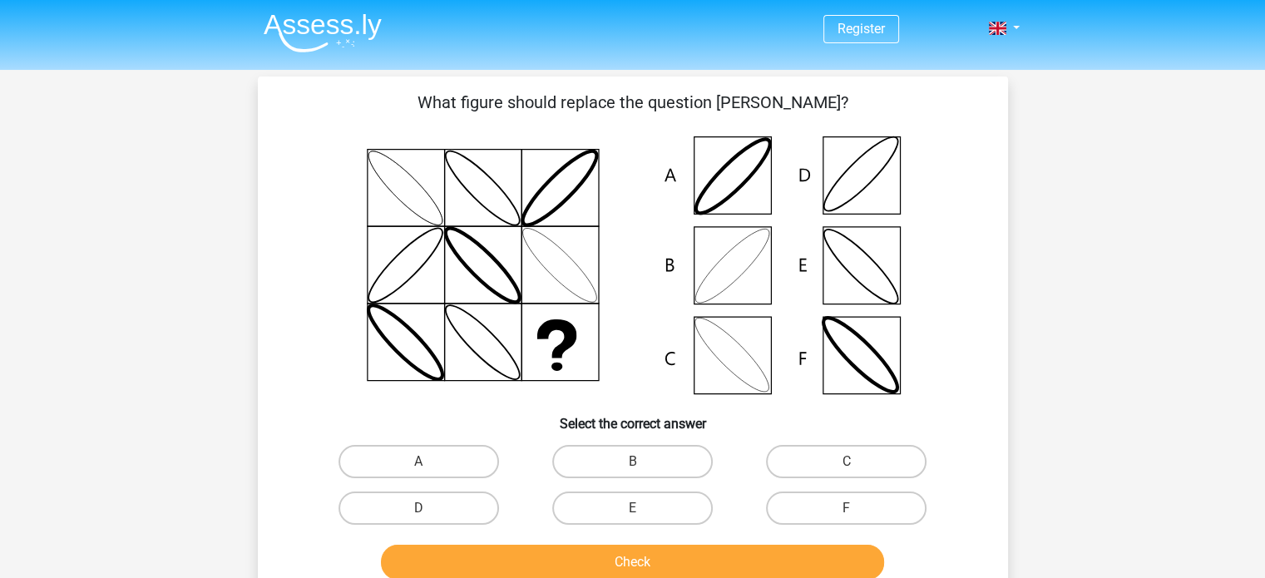
click at [674, 482] on div "B" at bounding box center [633, 461] width 214 height 47
click at [606, 466] on label "B" at bounding box center [632, 461] width 161 height 33
click at [632, 466] on input "B" at bounding box center [637, 467] width 11 height 11
radio input "true"
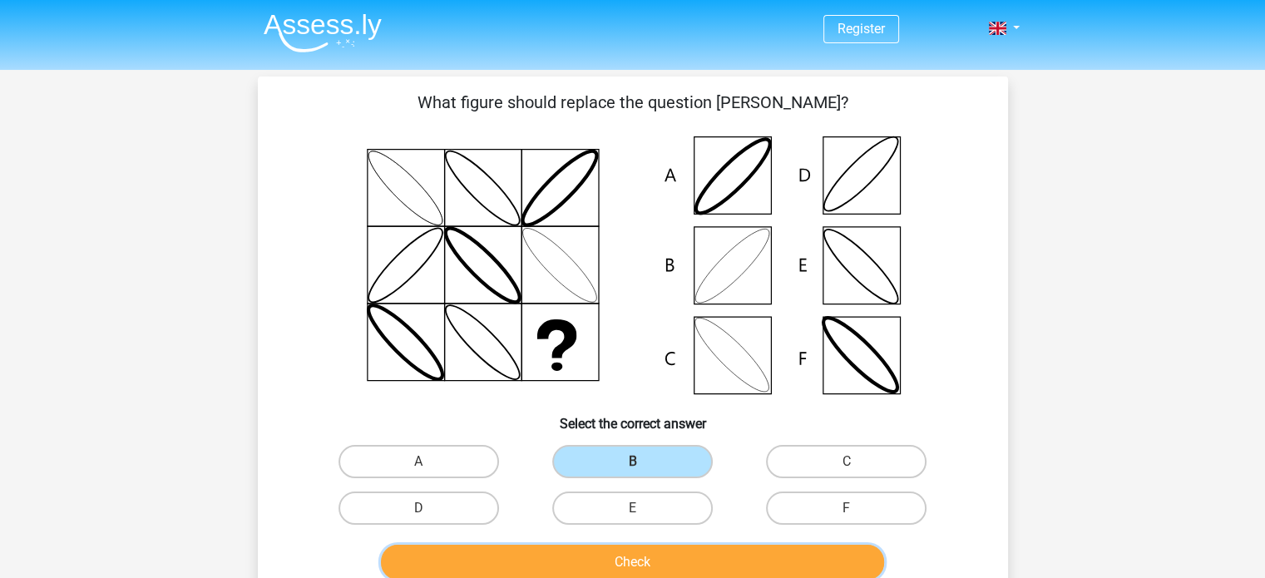
click at [608, 545] on button "Check" at bounding box center [632, 562] width 503 height 35
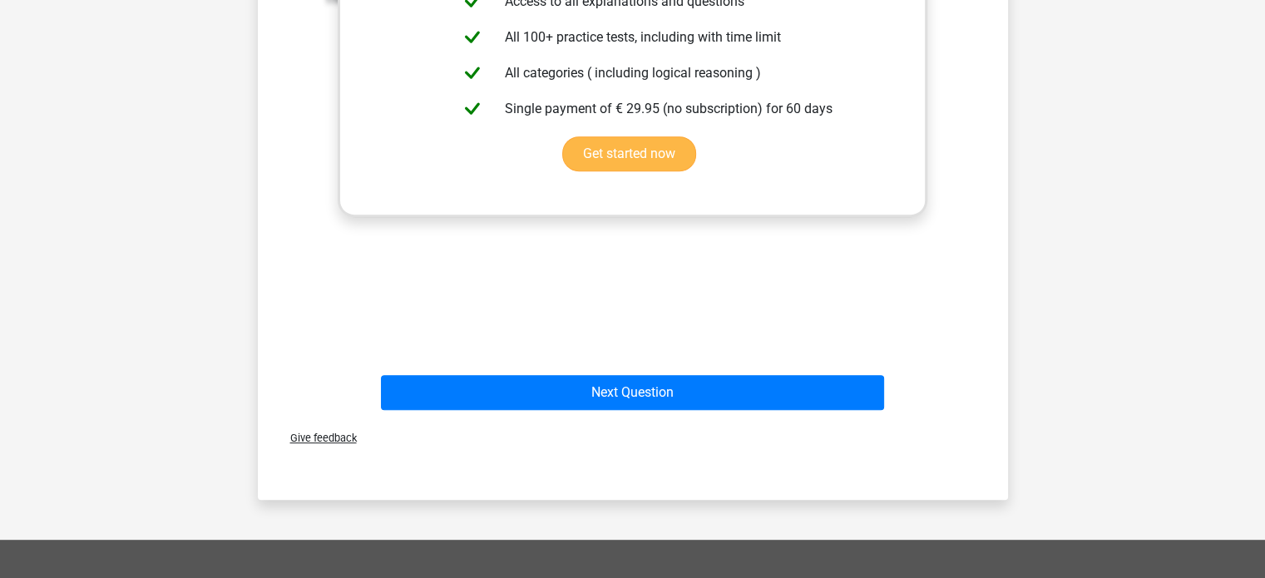
scroll to position [730, 0]
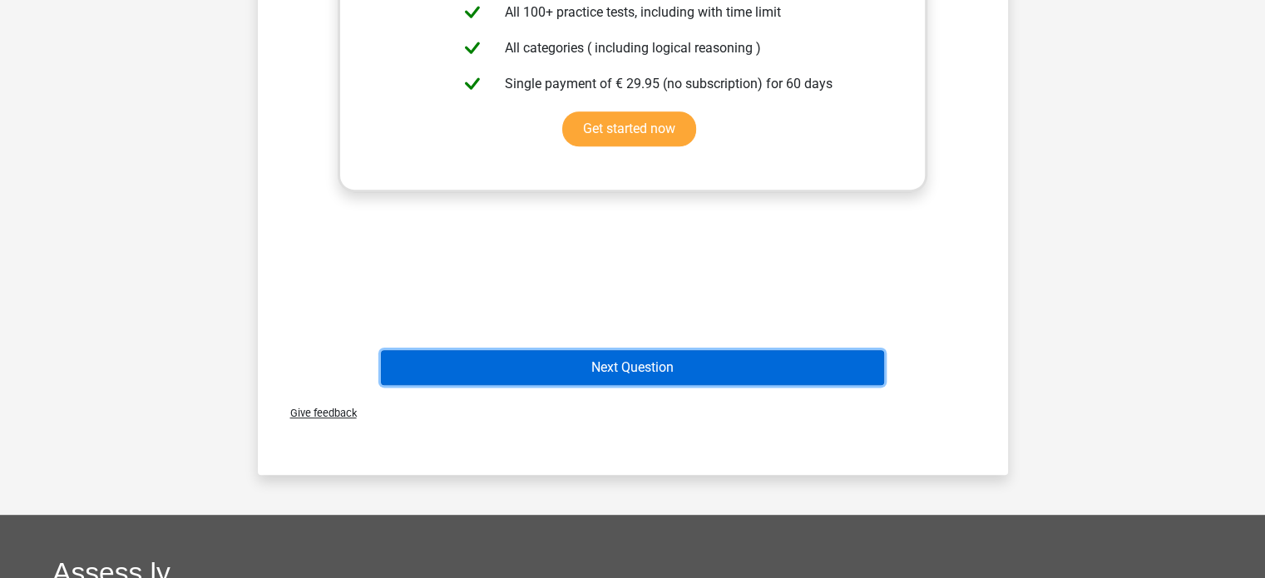
click at [631, 366] on button "Next Question" at bounding box center [632, 367] width 503 height 35
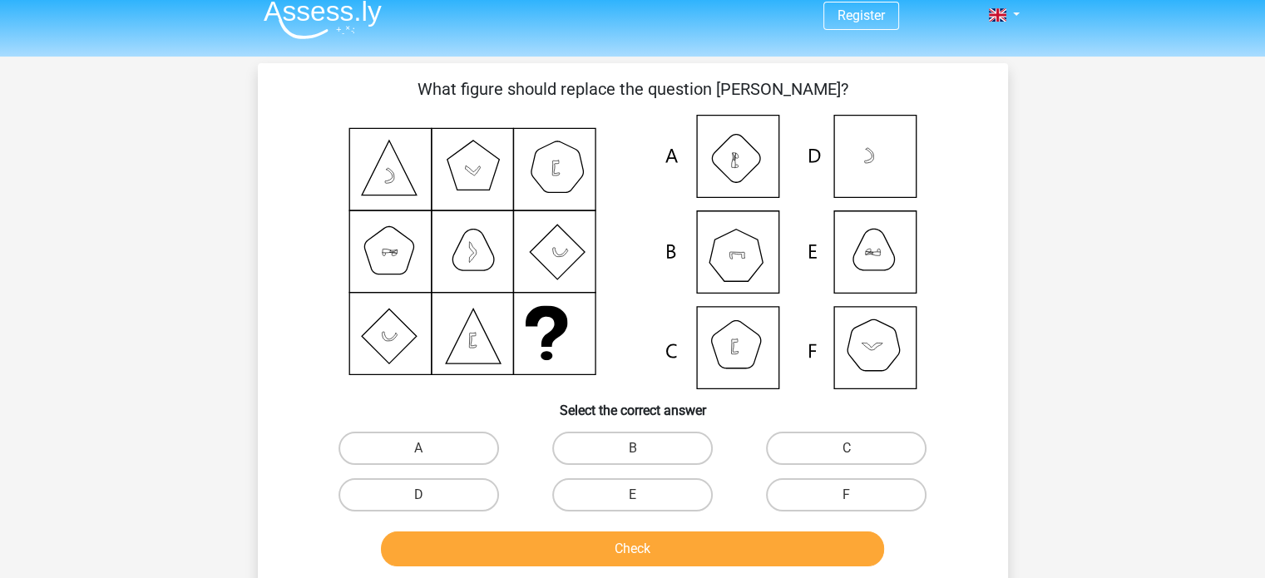
scroll to position [10, 0]
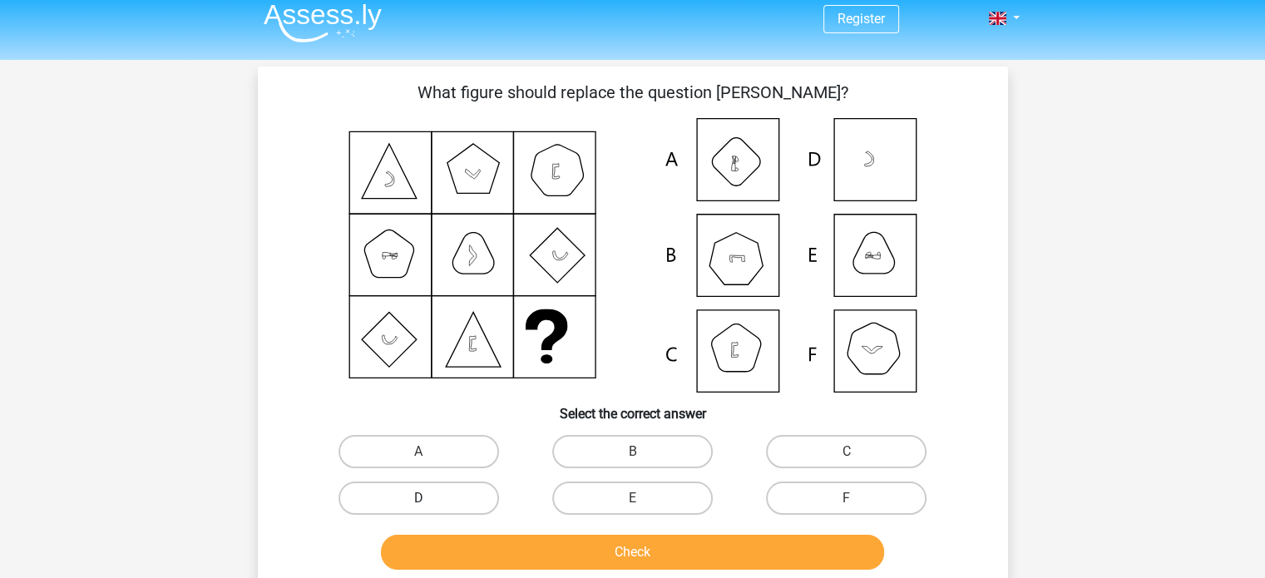
click at [459, 505] on label "D" at bounding box center [419, 498] width 161 height 33
click at [429, 505] on input "D" at bounding box center [423, 503] width 11 height 11
radio input "true"
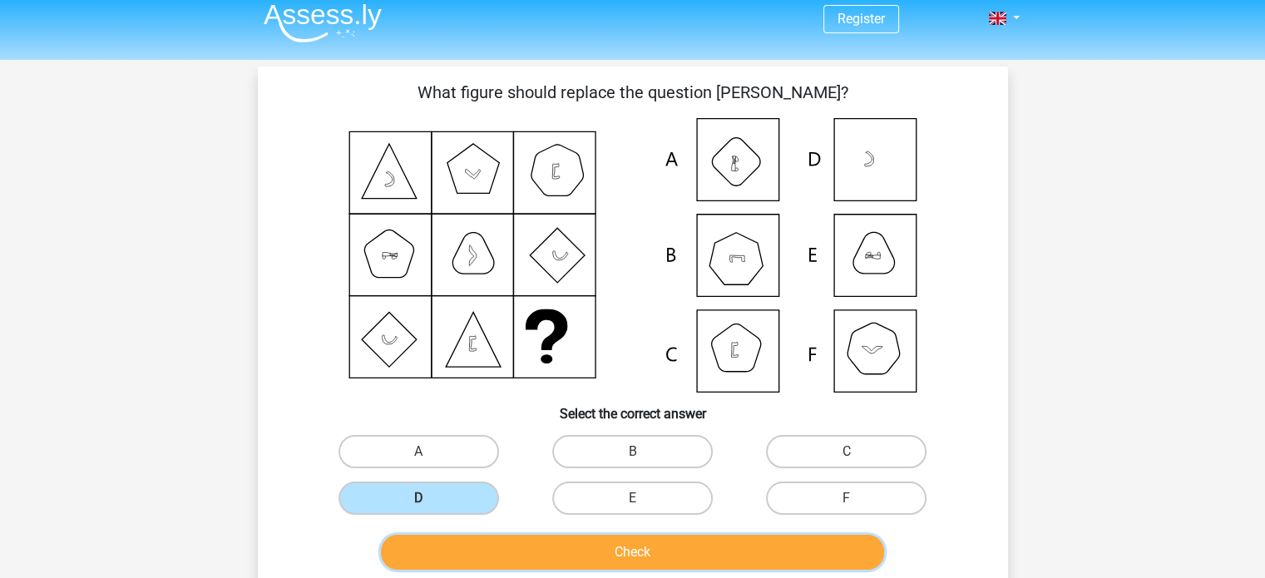
click at [519, 542] on button "Check" at bounding box center [632, 552] width 503 height 35
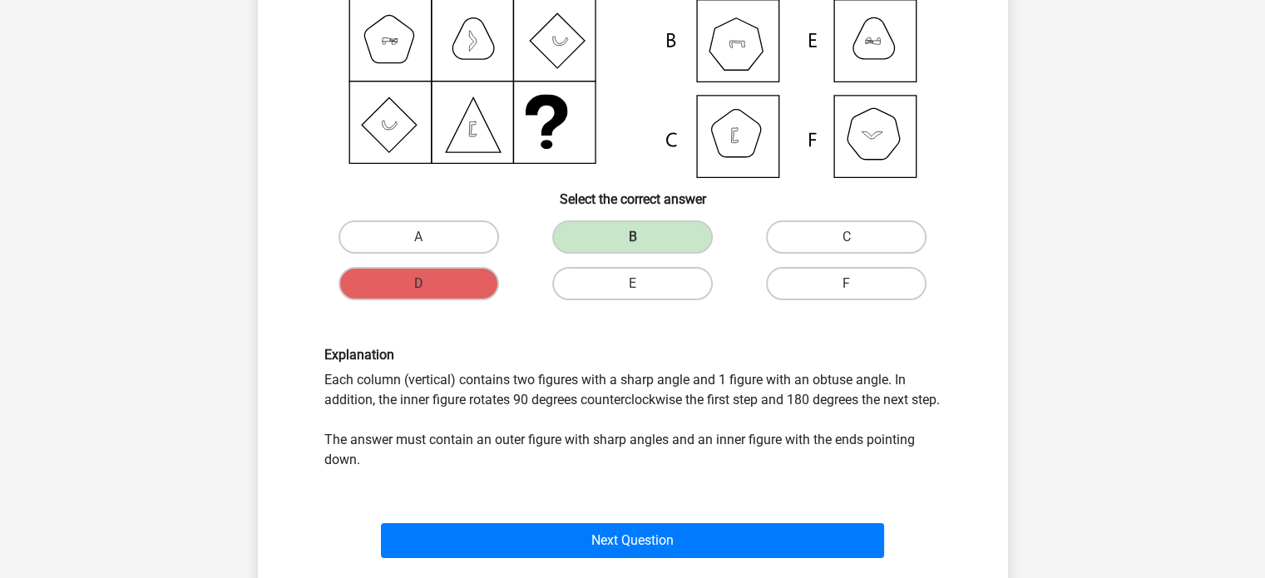
scroll to position [226, 0]
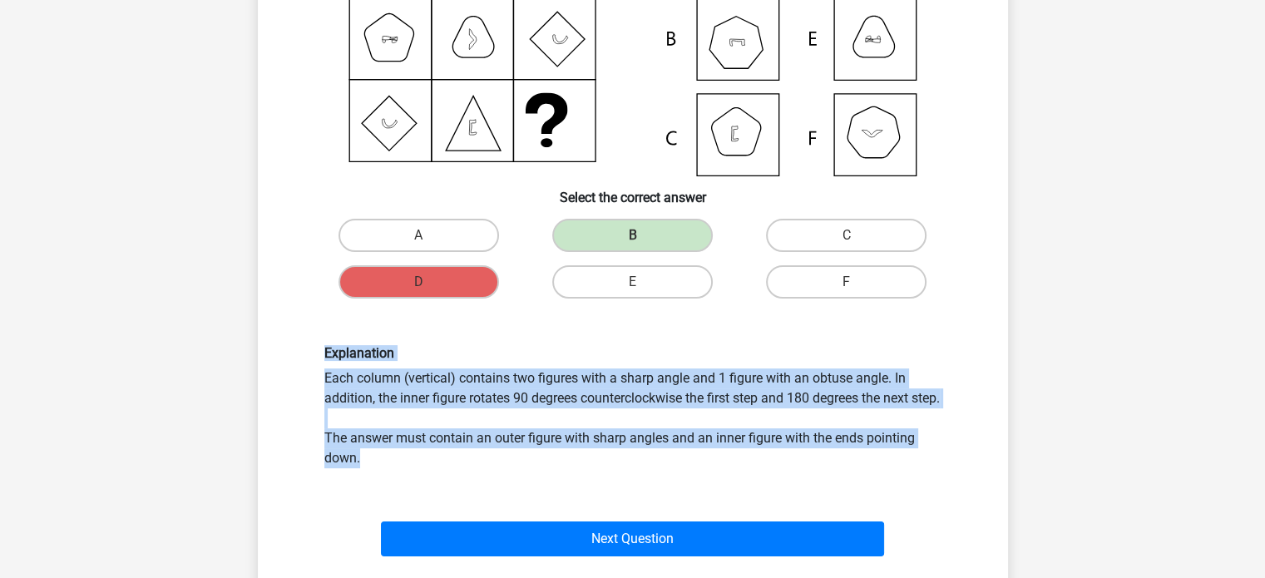
drag, startPoint x: 289, startPoint y: 335, endPoint x: 393, endPoint y: 482, distance: 179.6
click at [393, 482] on div "Explanation Each column (vertical) contains two figures with a sharp angle and …" at bounding box center [632, 406] width 697 height 202
copy div "Explanation Each column (vertical) contains two figures with a sharp angle and …"
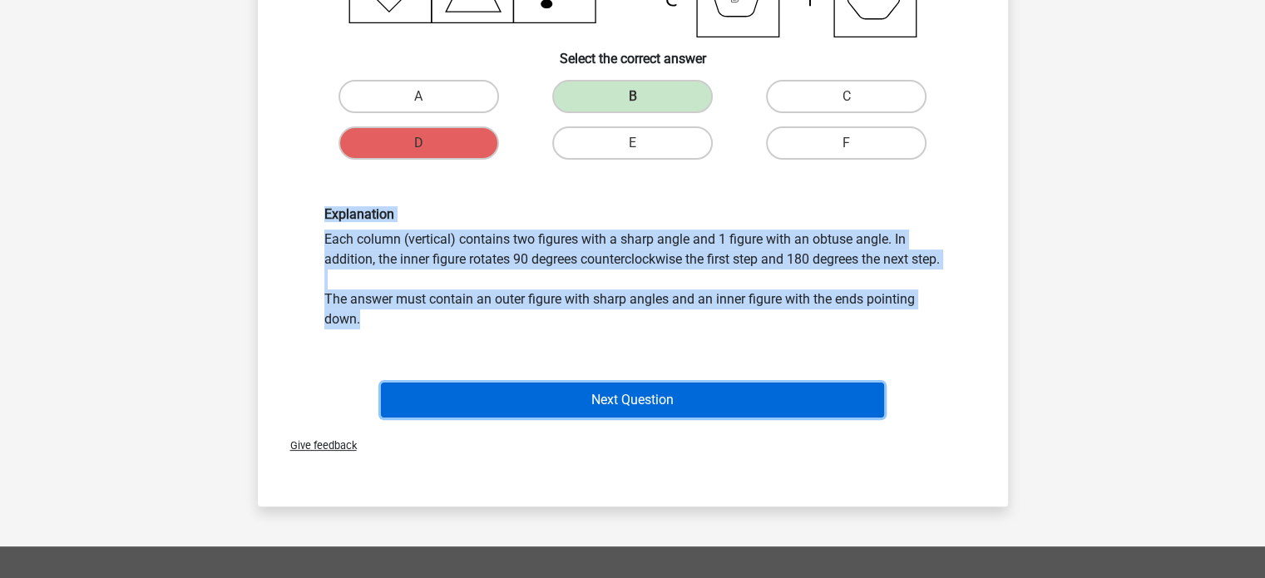
click at [627, 418] on button "Next Question" at bounding box center [632, 400] width 503 height 35
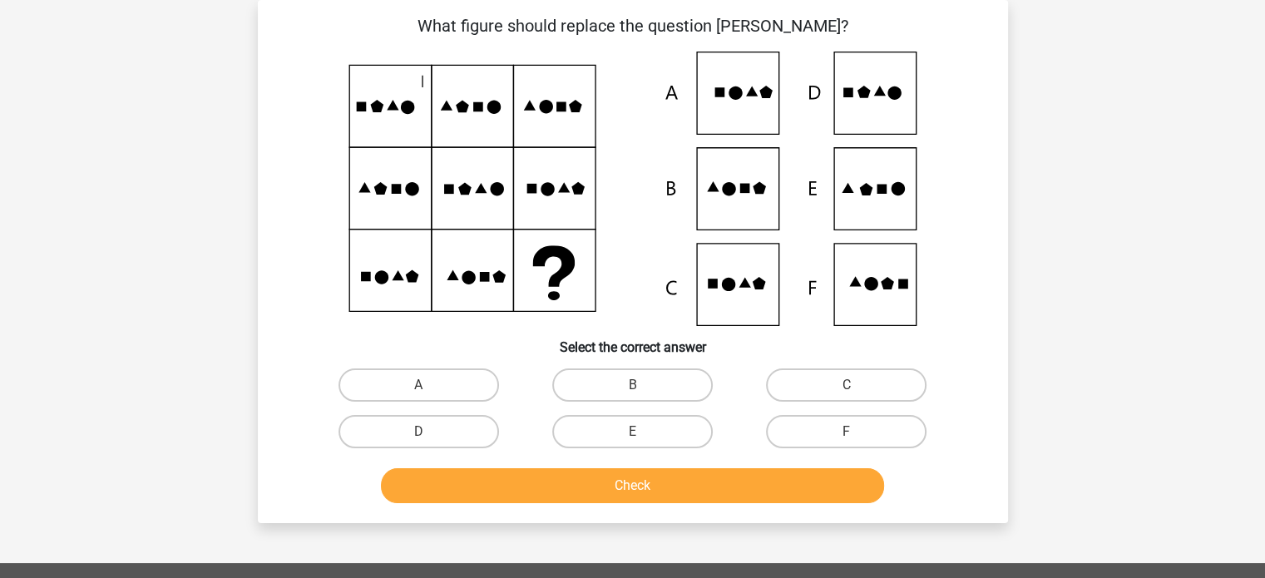
scroll to position [5, 0]
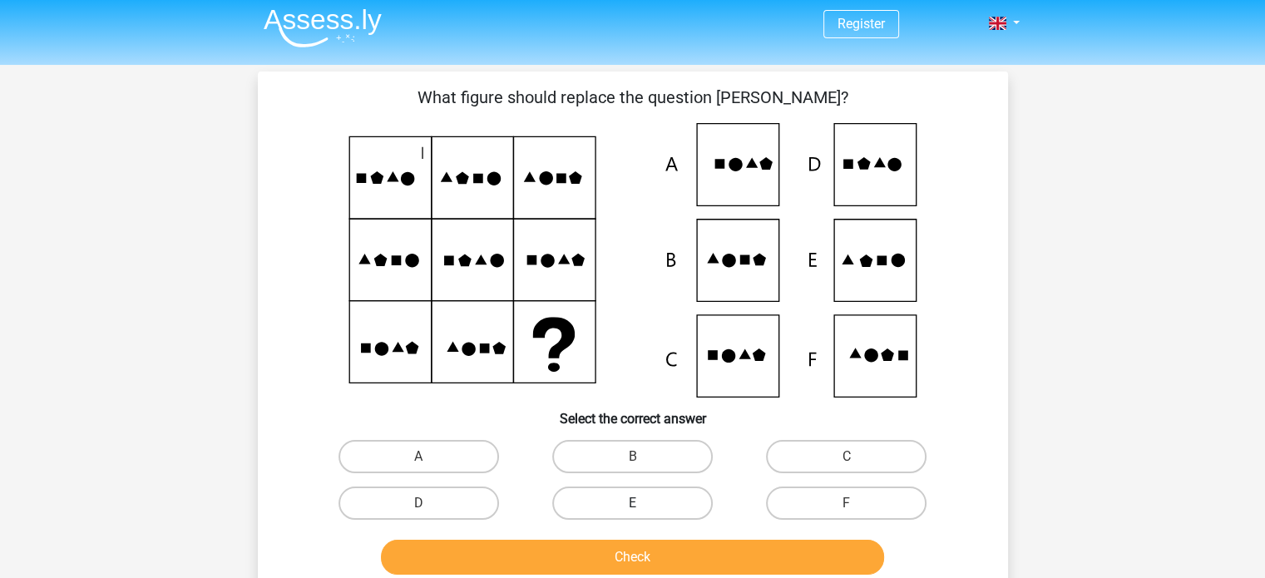
click at [624, 500] on label "E" at bounding box center [632, 503] width 161 height 33
click at [632, 503] on input "E" at bounding box center [637, 508] width 11 height 11
radio input "true"
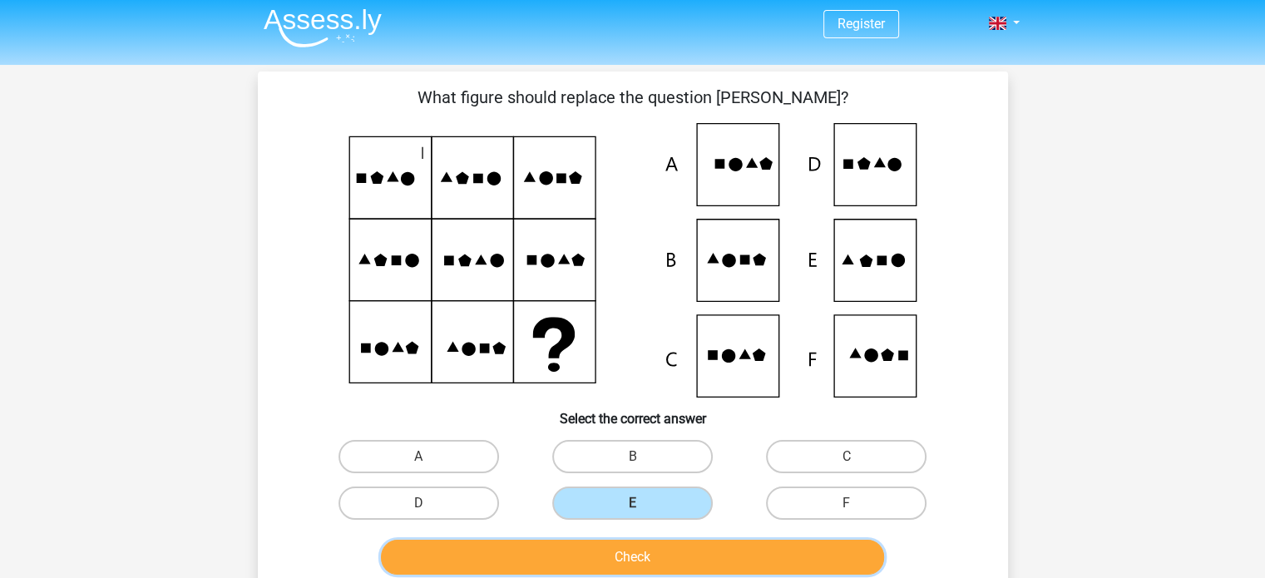
click at [612, 548] on button "Check" at bounding box center [632, 557] width 503 height 35
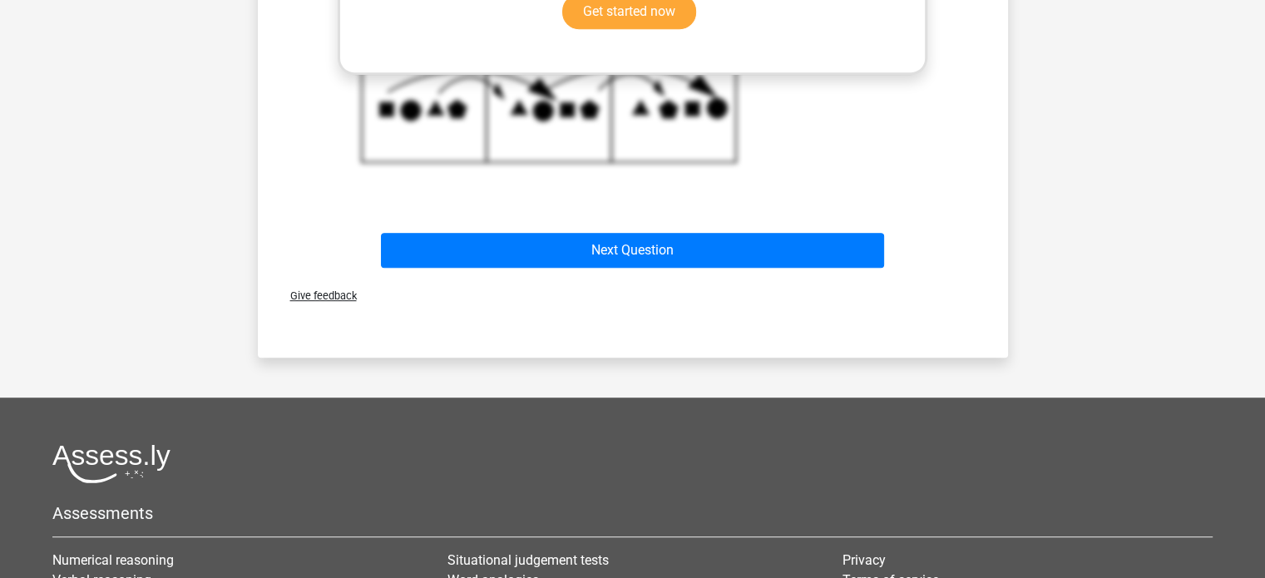
scroll to position [853, 0]
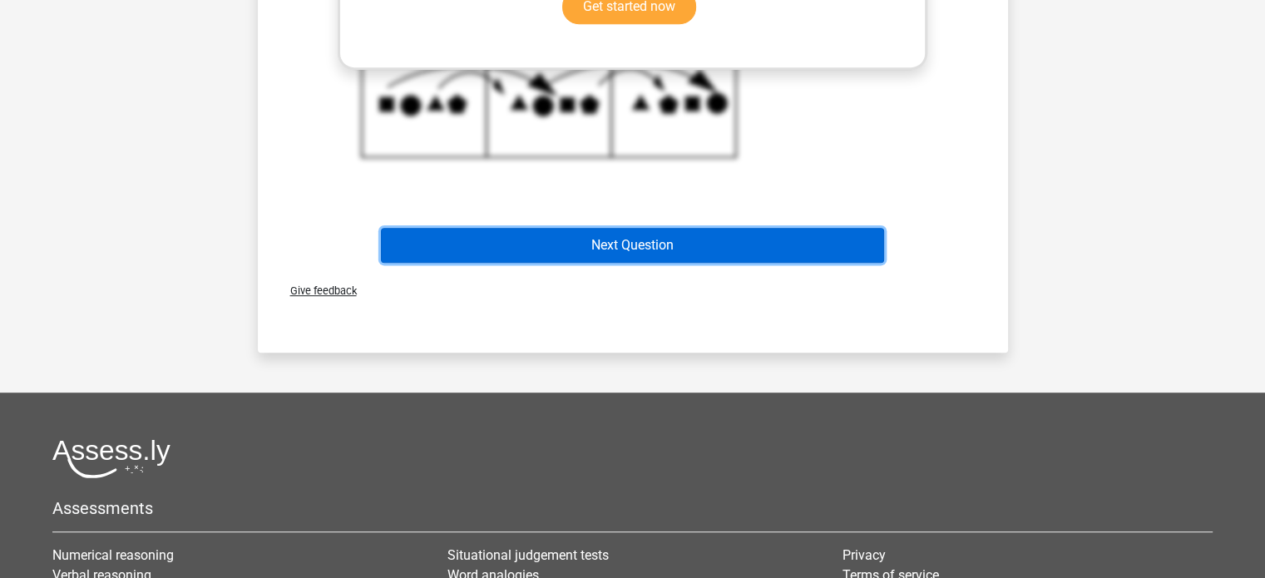
click at [641, 246] on button "Next Question" at bounding box center [632, 245] width 503 height 35
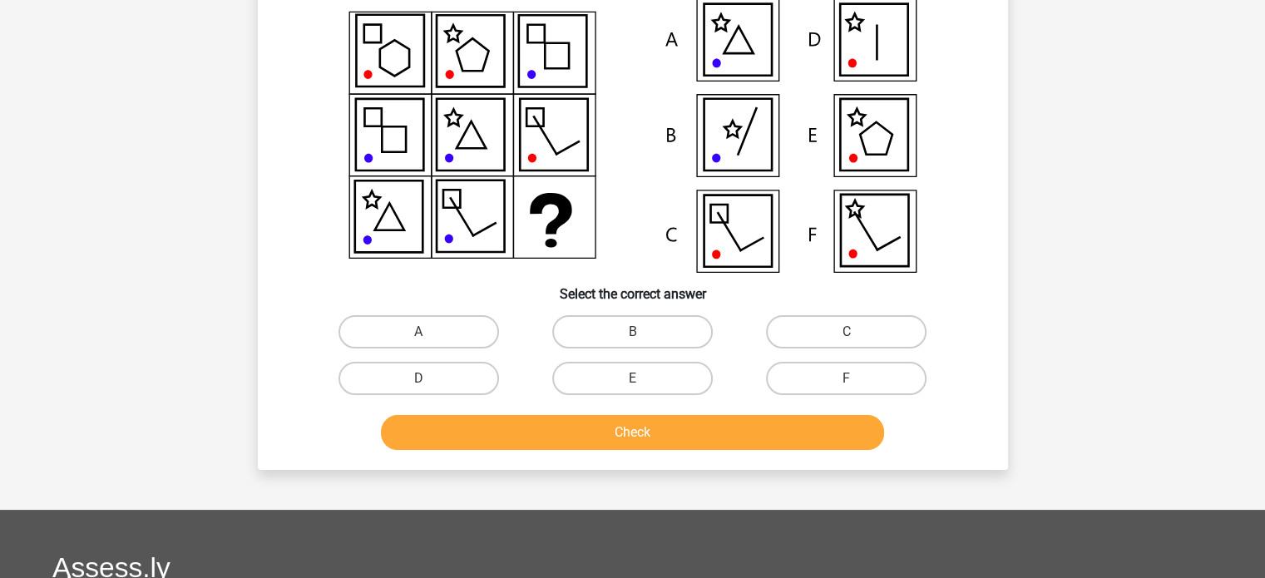
scroll to position [77, 0]
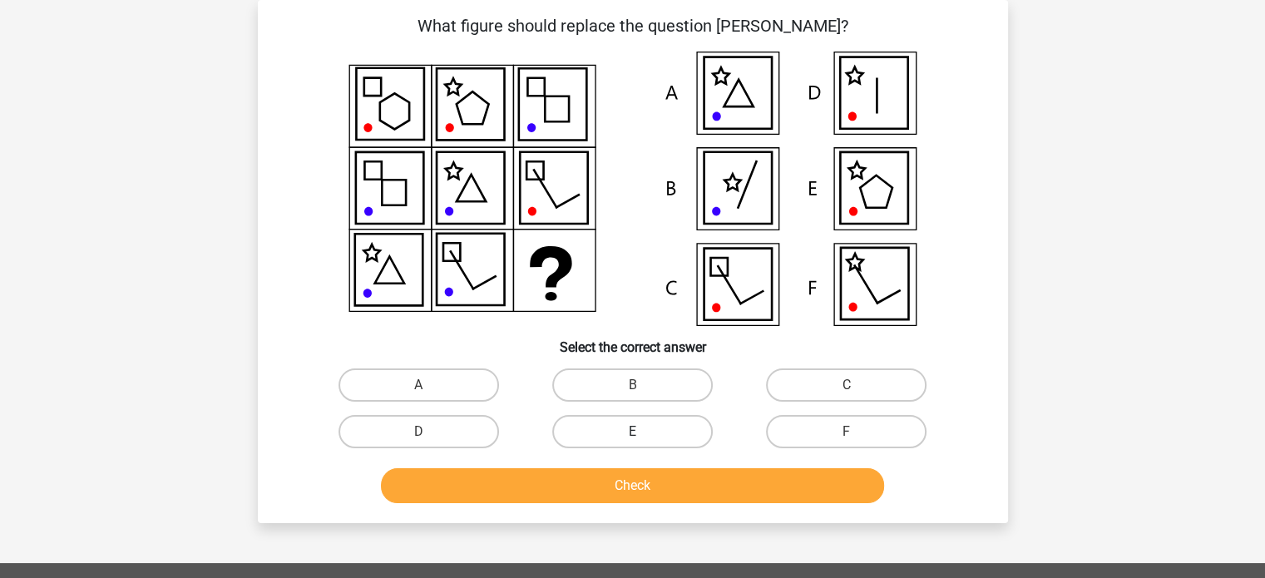
click at [650, 418] on label "E" at bounding box center [632, 431] width 161 height 33
click at [643, 432] on input "E" at bounding box center [637, 437] width 11 height 11
radio input "true"
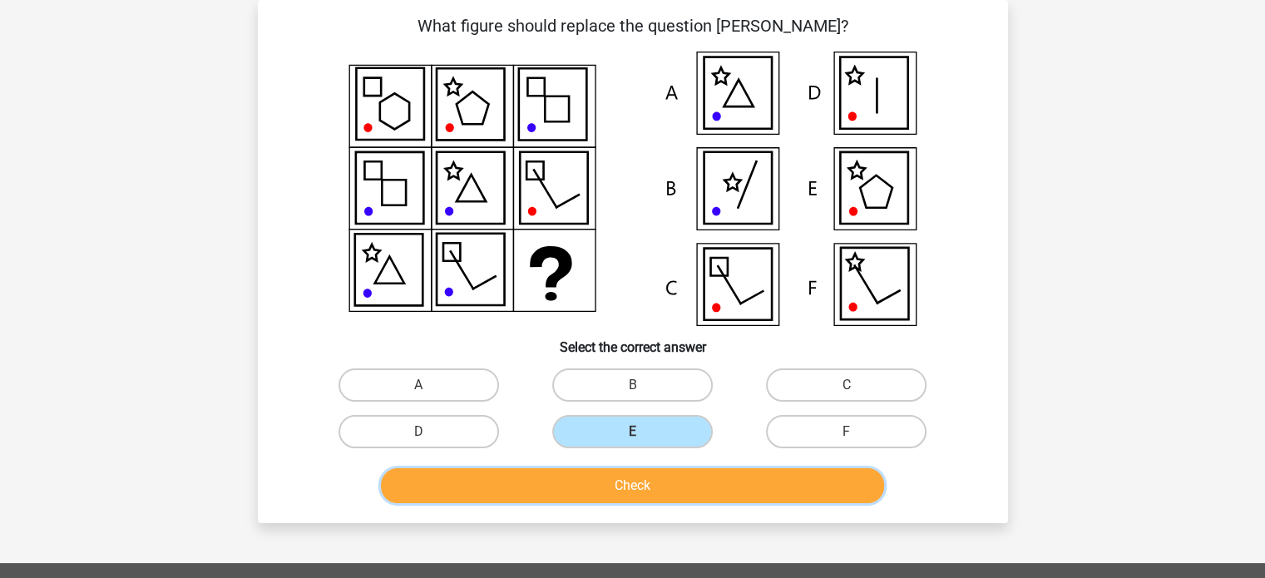
click at [616, 482] on button "Check" at bounding box center [632, 485] width 503 height 35
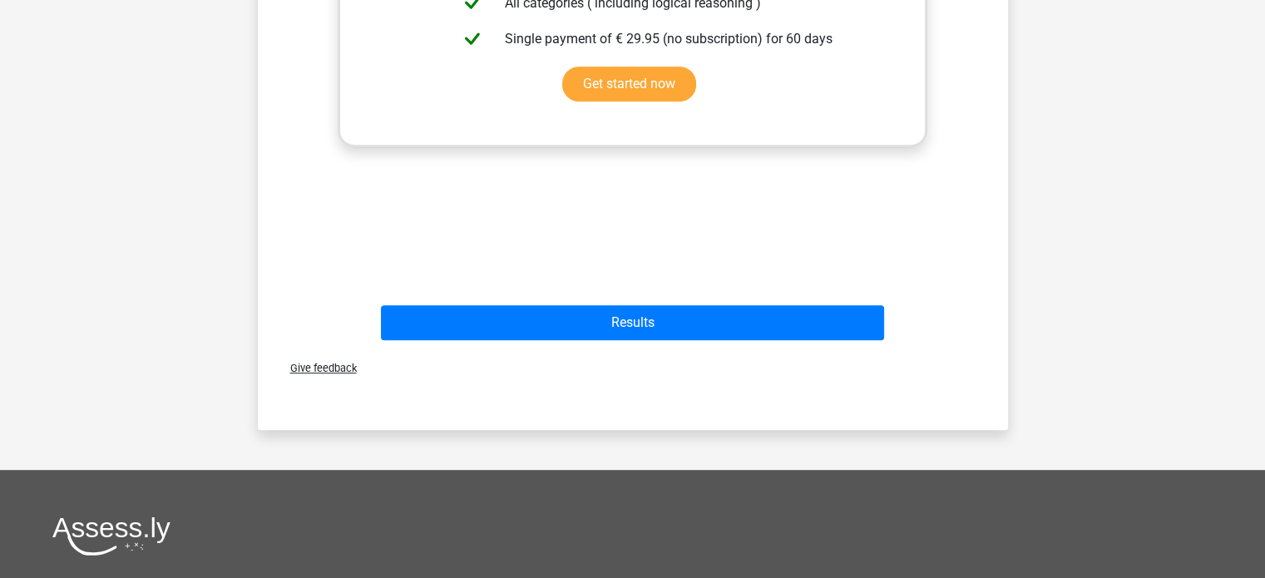
scroll to position [776, 0]
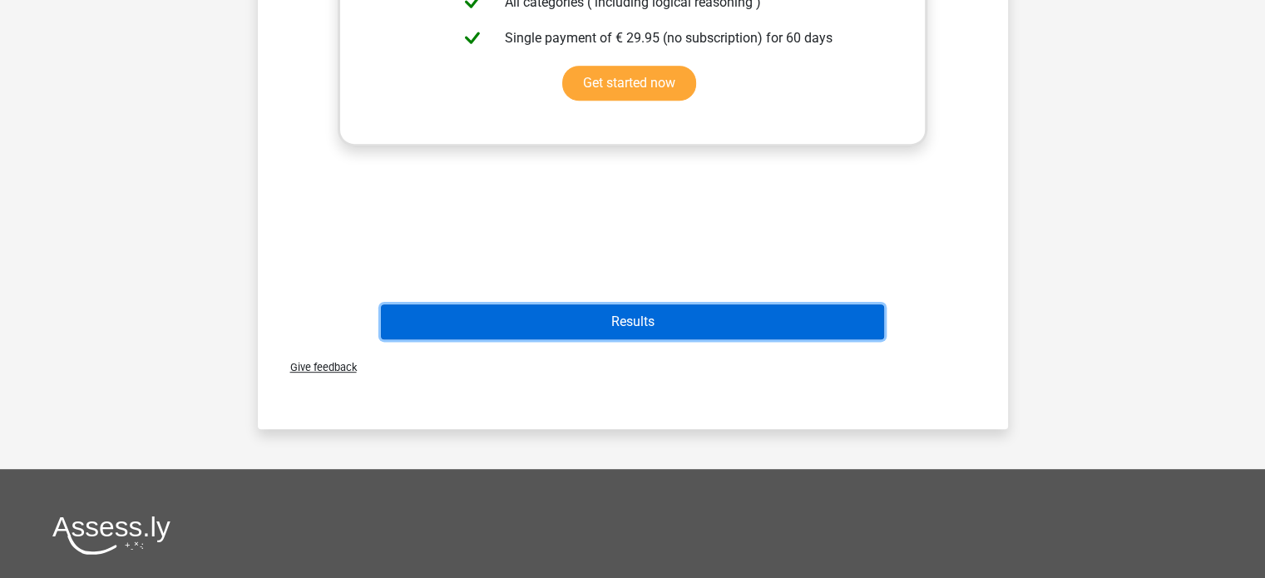
click at [644, 322] on button "Results" at bounding box center [632, 321] width 503 height 35
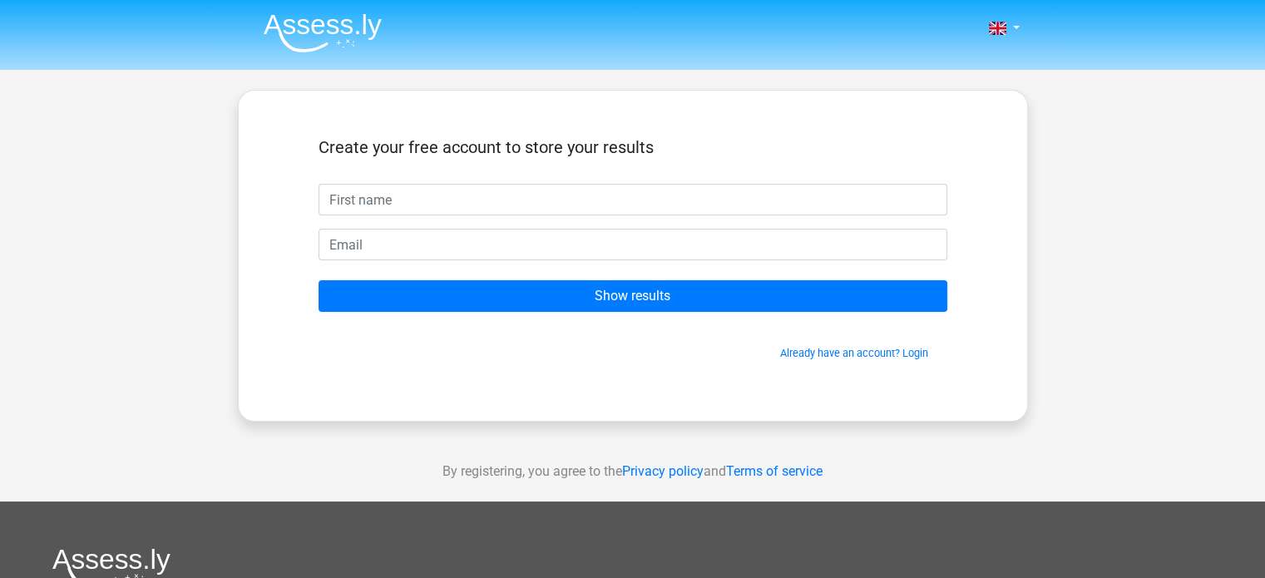
click at [539, 201] on input "text" at bounding box center [633, 200] width 629 height 32
click at [409, 202] on input "text" at bounding box center [633, 200] width 629 height 32
click at [383, 192] on input "text" at bounding box center [633, 200] width 629 height 32
type input "[PERSON_NAME]"
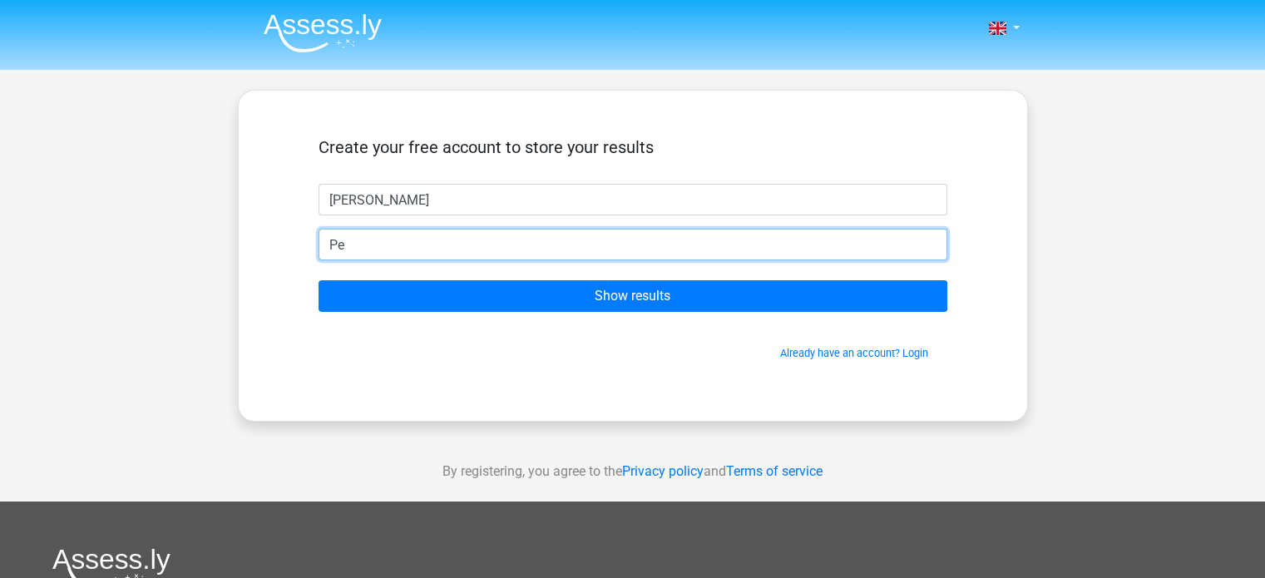
type input "P"
type input "[EMAIL_ADDRESS][DOMAIN_NAME]"
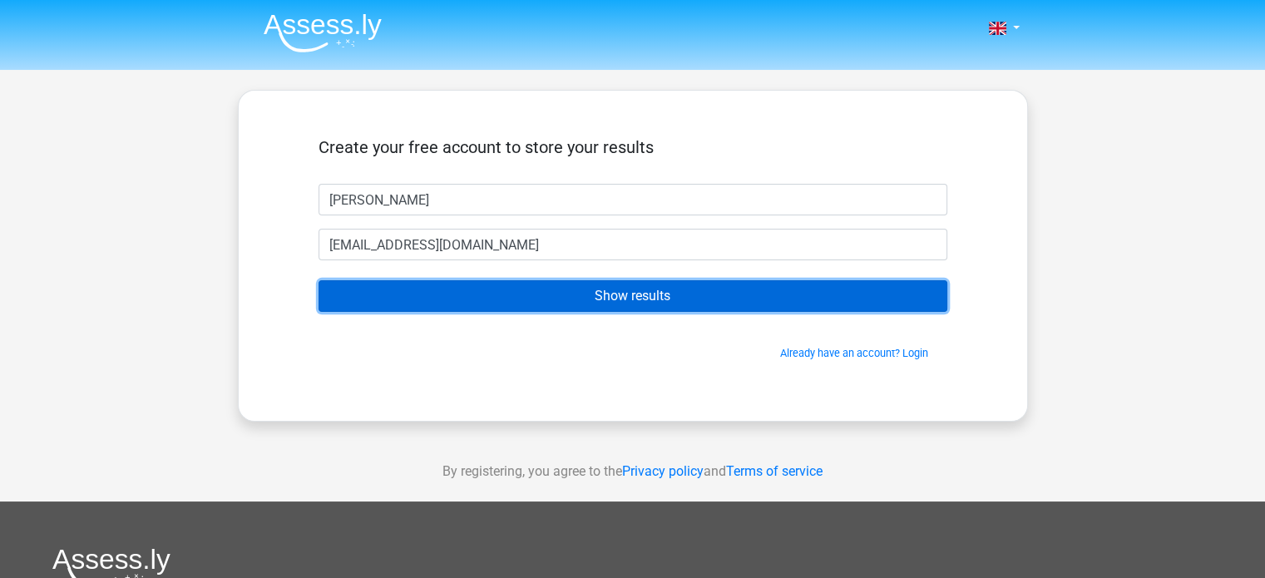
click at [477, 304] on input "Show results" at bounding box center [633, 296] width 629 height 32
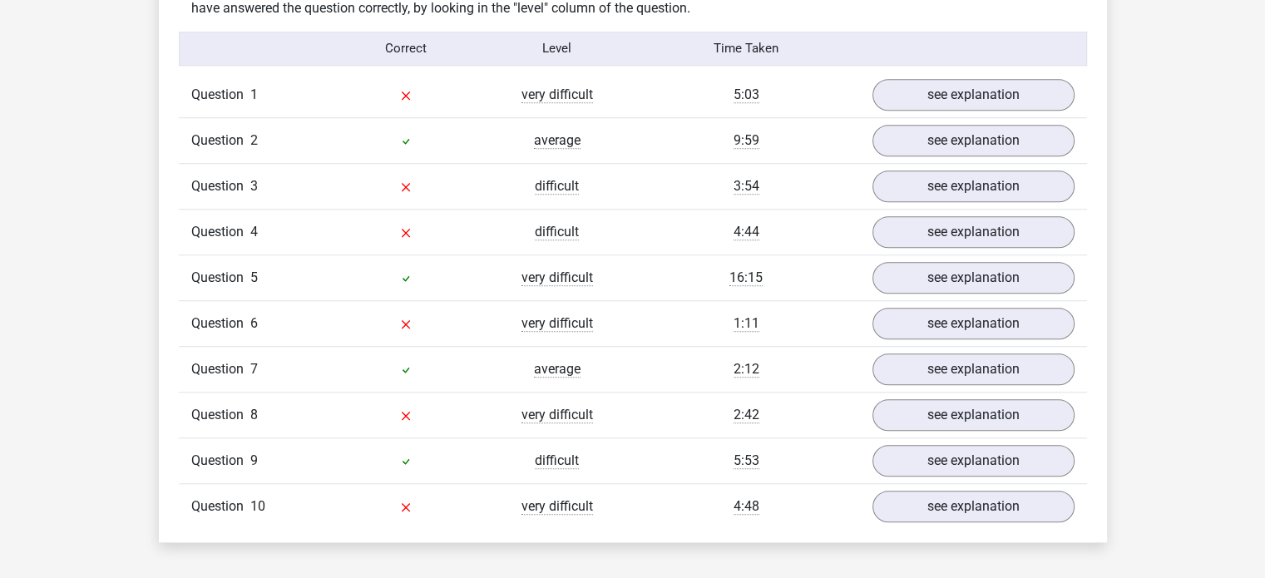
scroll to position [1331, 0]
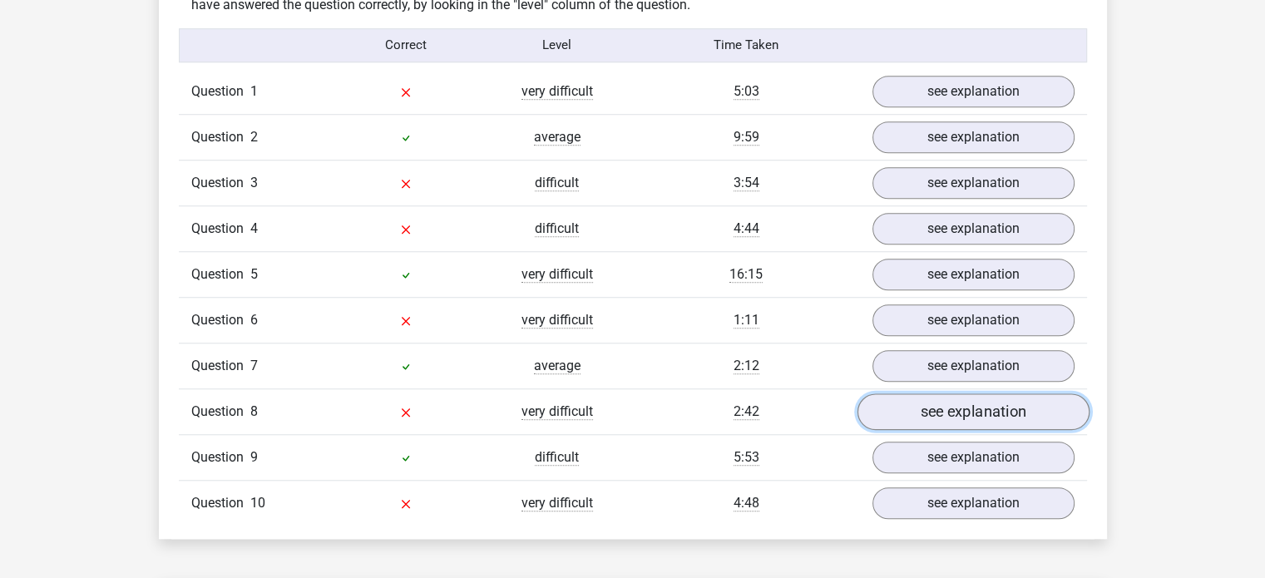
click at [923, 411] on link "see explanation" at bounding box center [973, 411] width 232 height 37
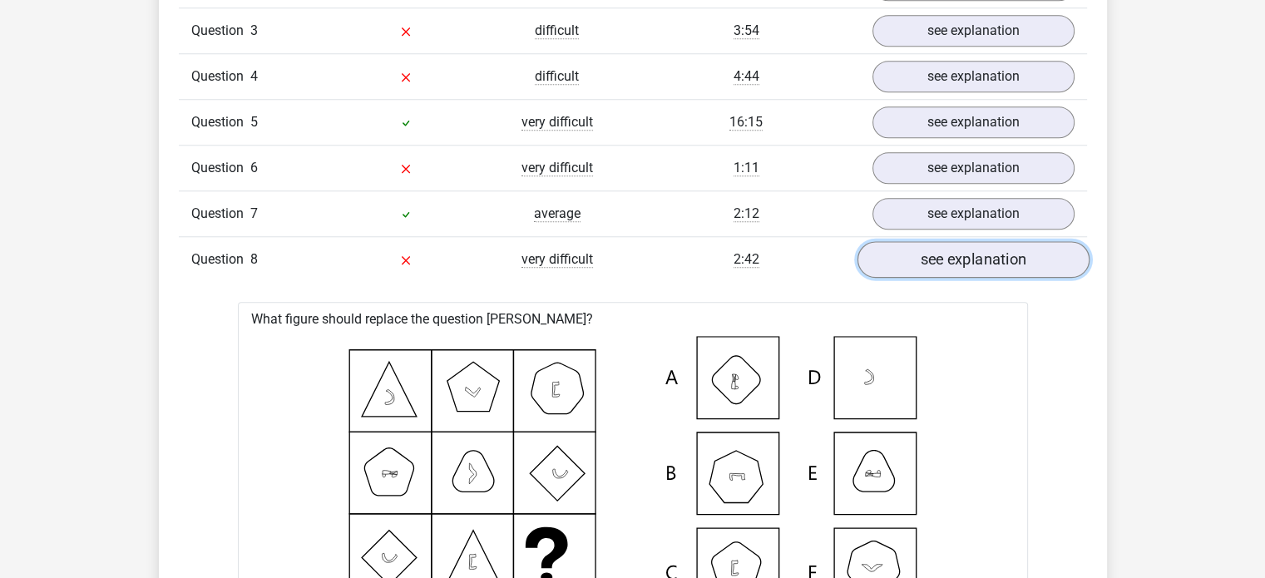
scroll to position [1482, 0]
click at [983, 257] on link "see explanation" at bounding box center [973, 260] width 232 height 37
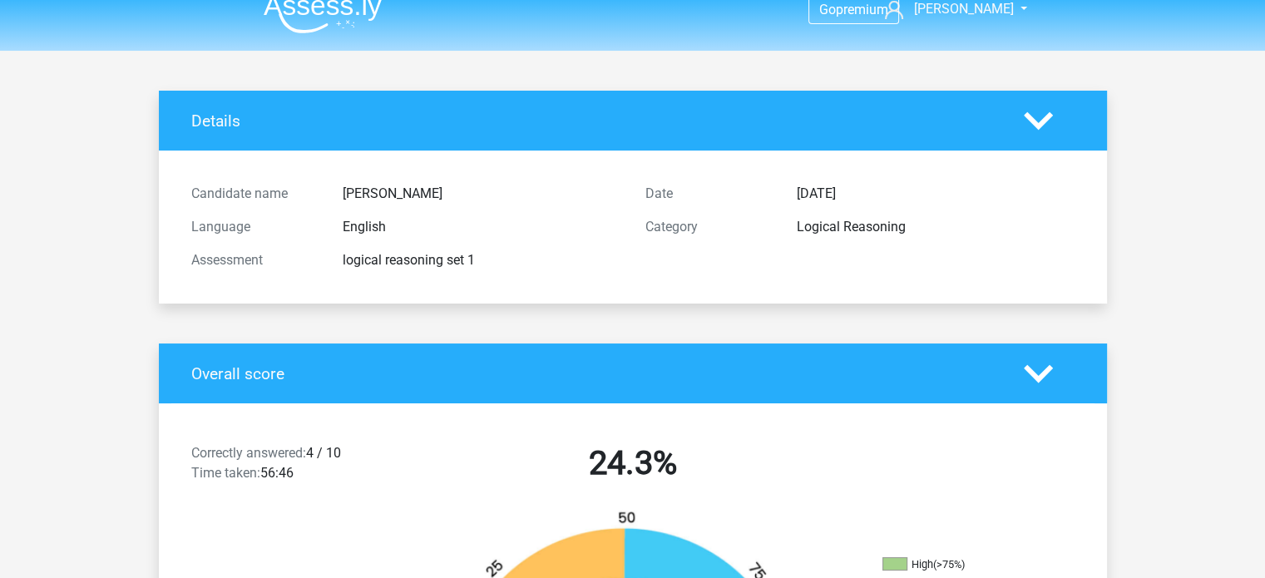
scroll to position [0, 0]
